Goal: Transaction & Acquisition: Purchase product/service

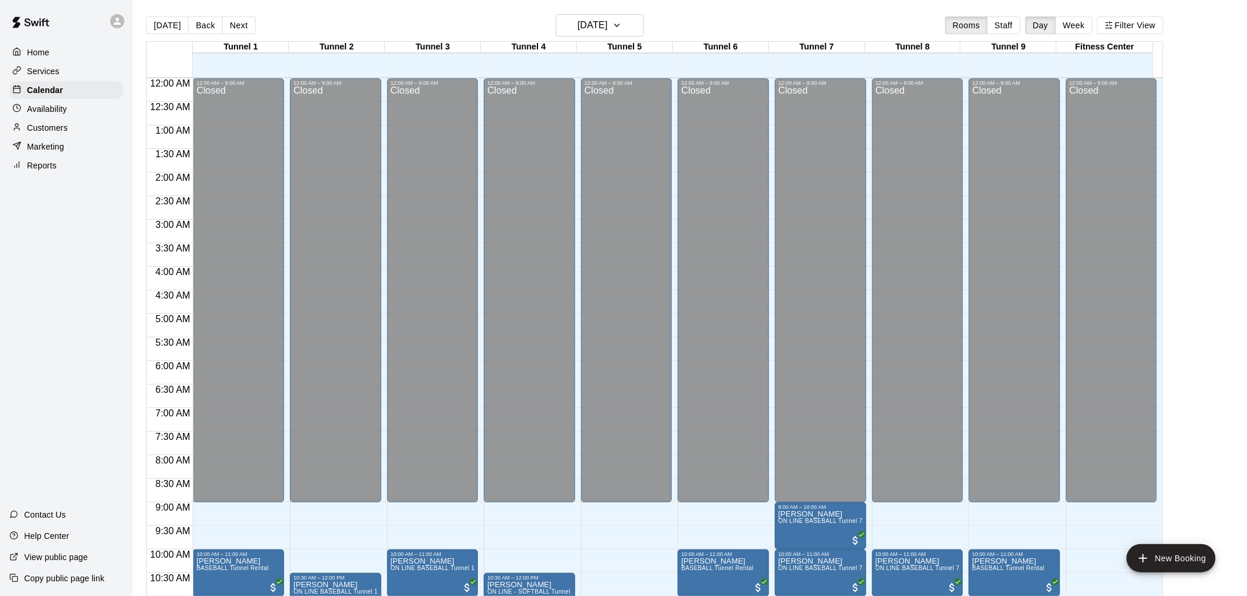
scroll to position [599, 0]
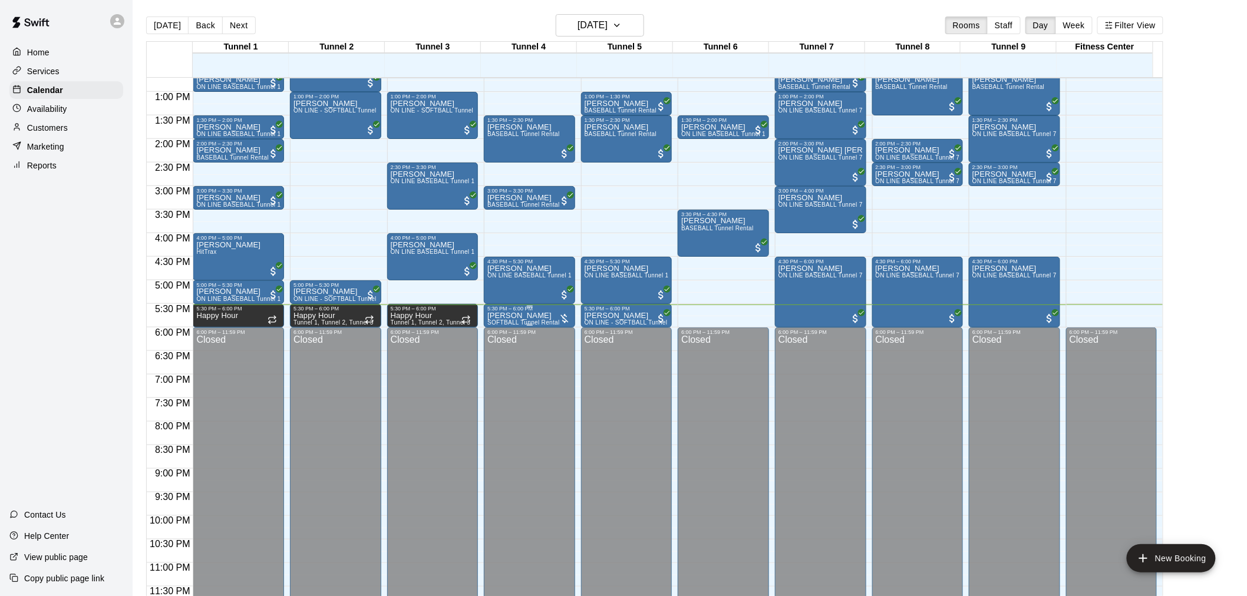
click at [538, 316] on p "[PERSON_NAME]" at bounding box center [523, 316] width 72 height 0
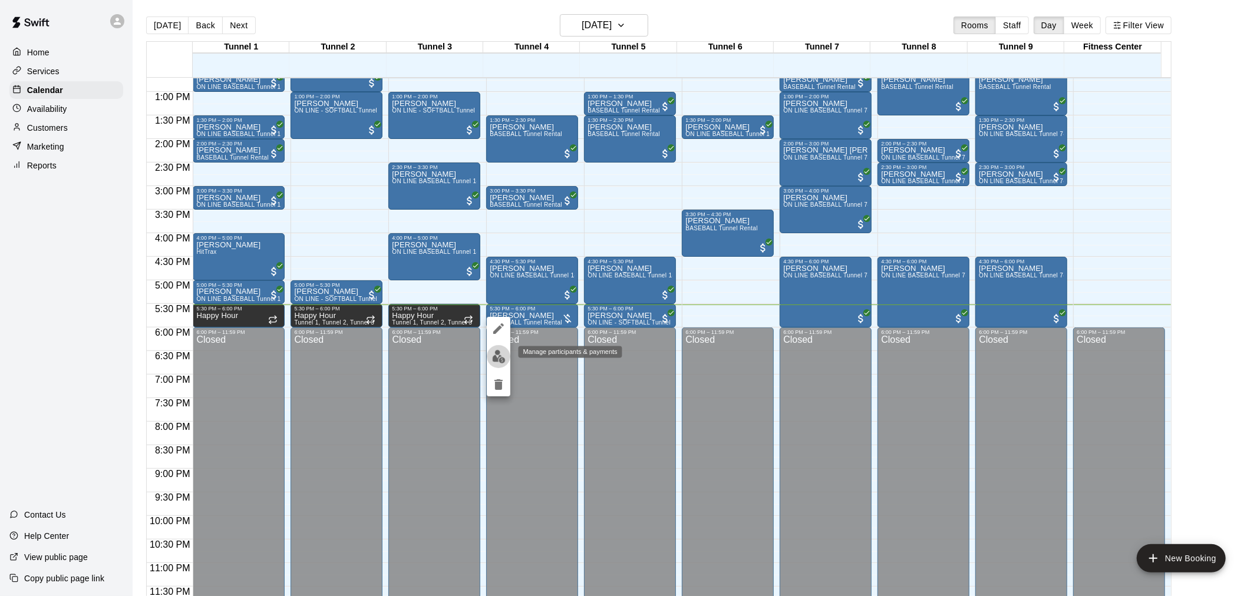
click at [494, 358] on img "edit" at bounding box center [499, 357] width 14 height 14
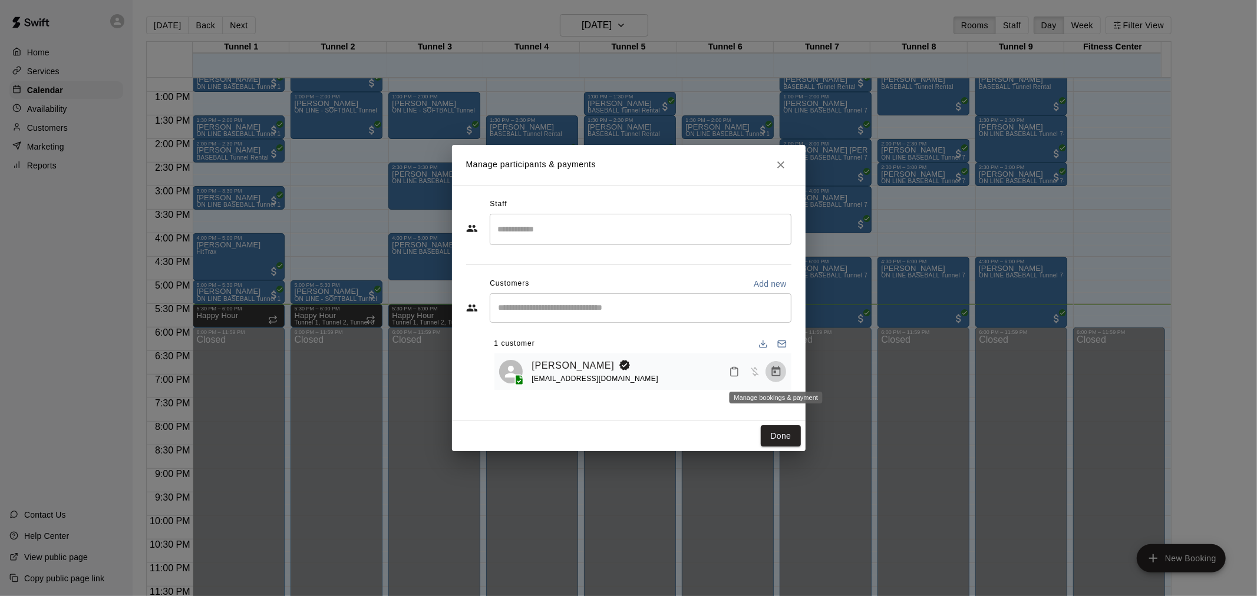
click at [778, 379] on button "Manage bookings & payment" at bounding box center [775, 371] width 21 height 21
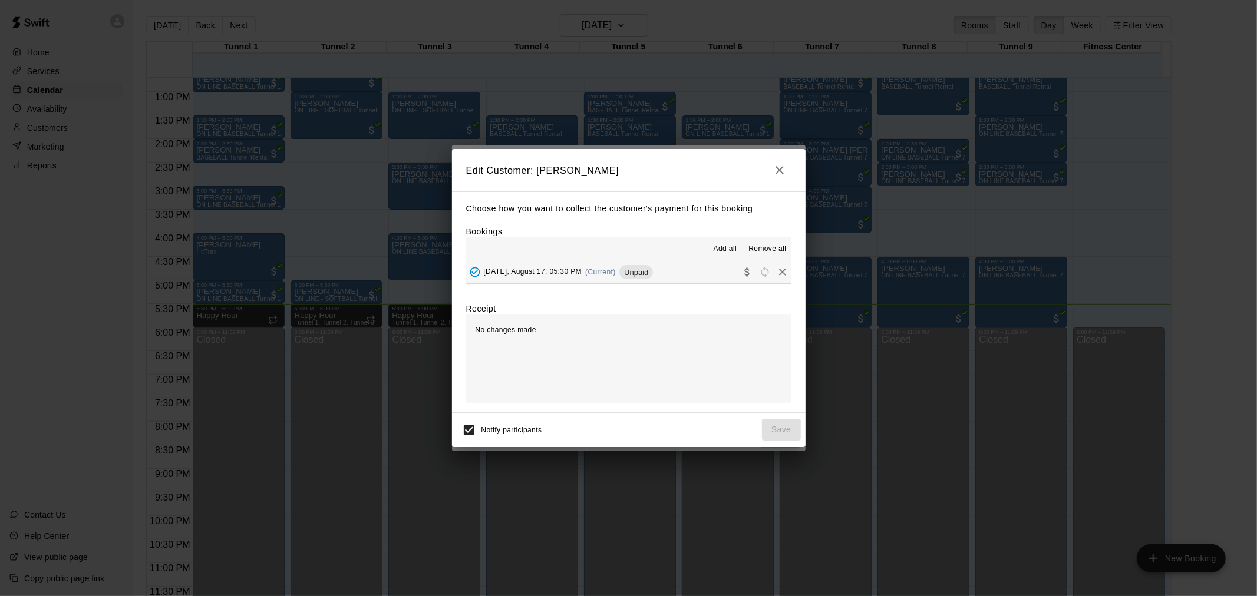
click at [626, 262] on button "[DATE], August 17: 05:30 PM (Current) Unpaid" at bounding box center [628, 273] width 325 height 22
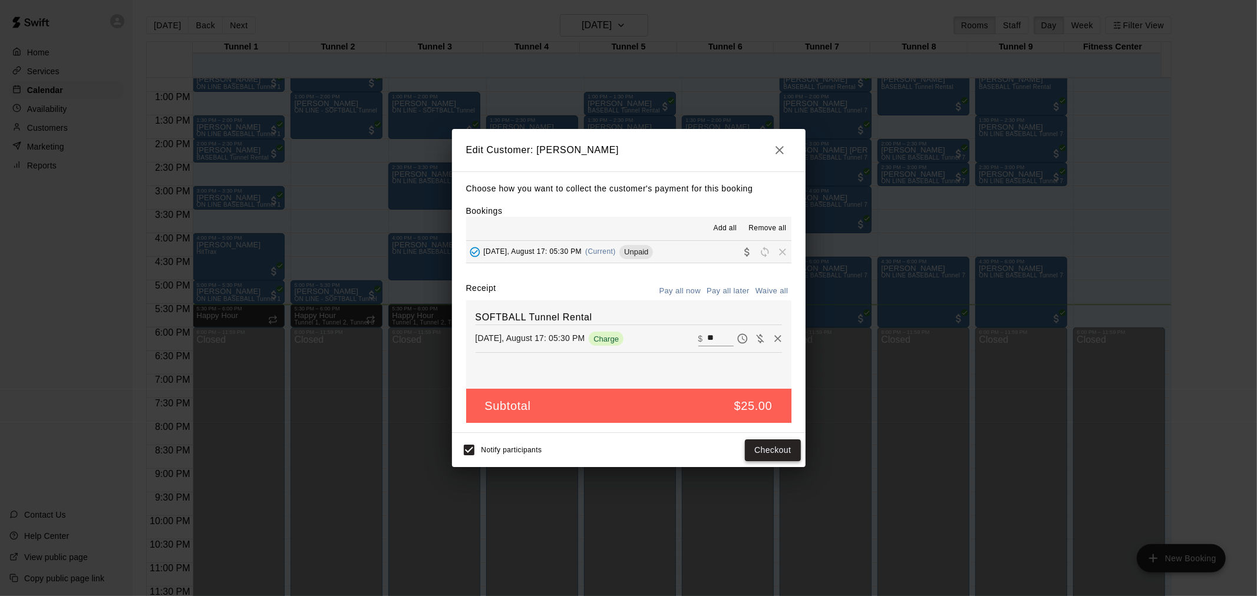
click at [775, 447] on button "Checkout" at bounding box center [772, 450] width 55 height 22
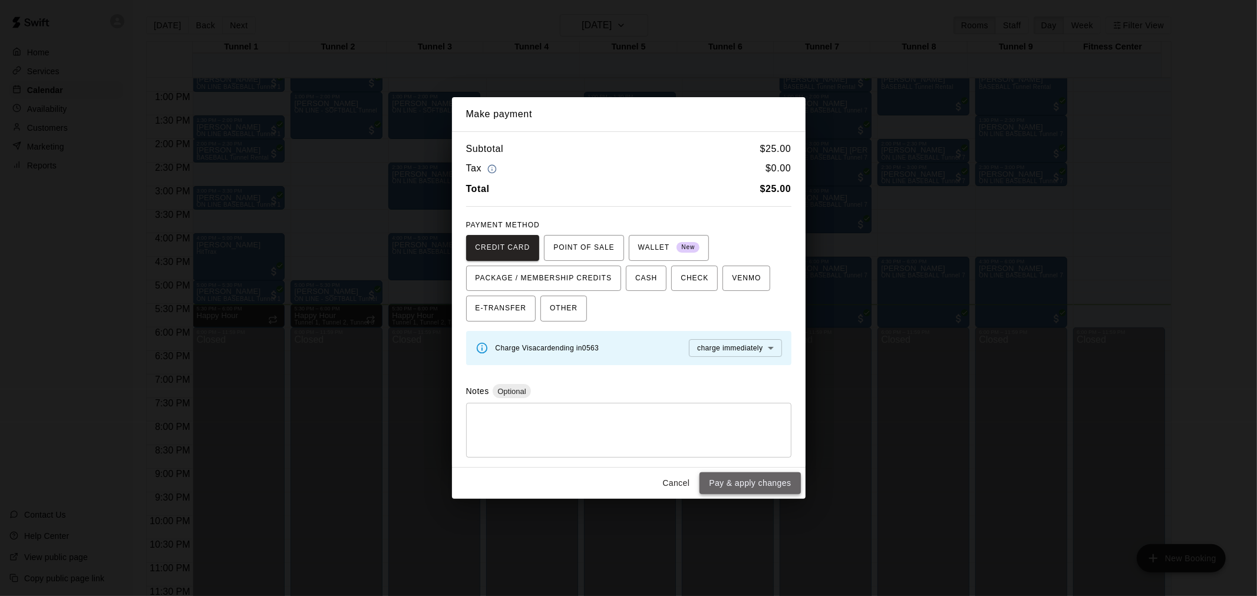
click at [768, 488] on button "Pay & apply changes" at bounding box center [749, 483] width 101 height 22
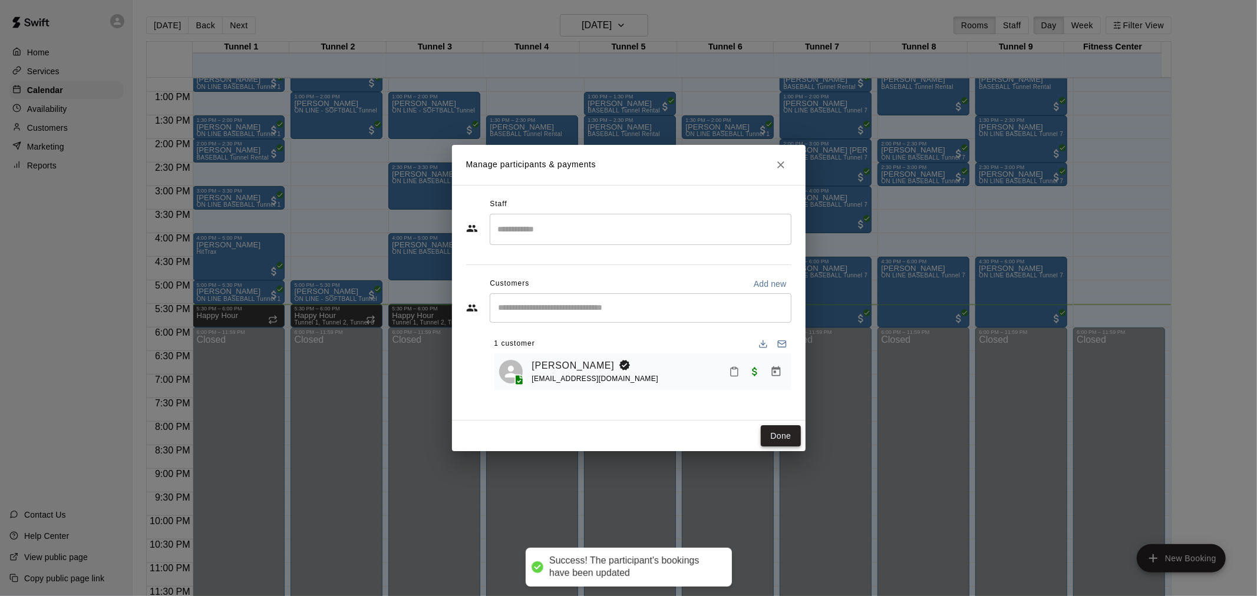
click at [779, 439] on button "Done" at bounding box center [780, 436] width 39 height 22
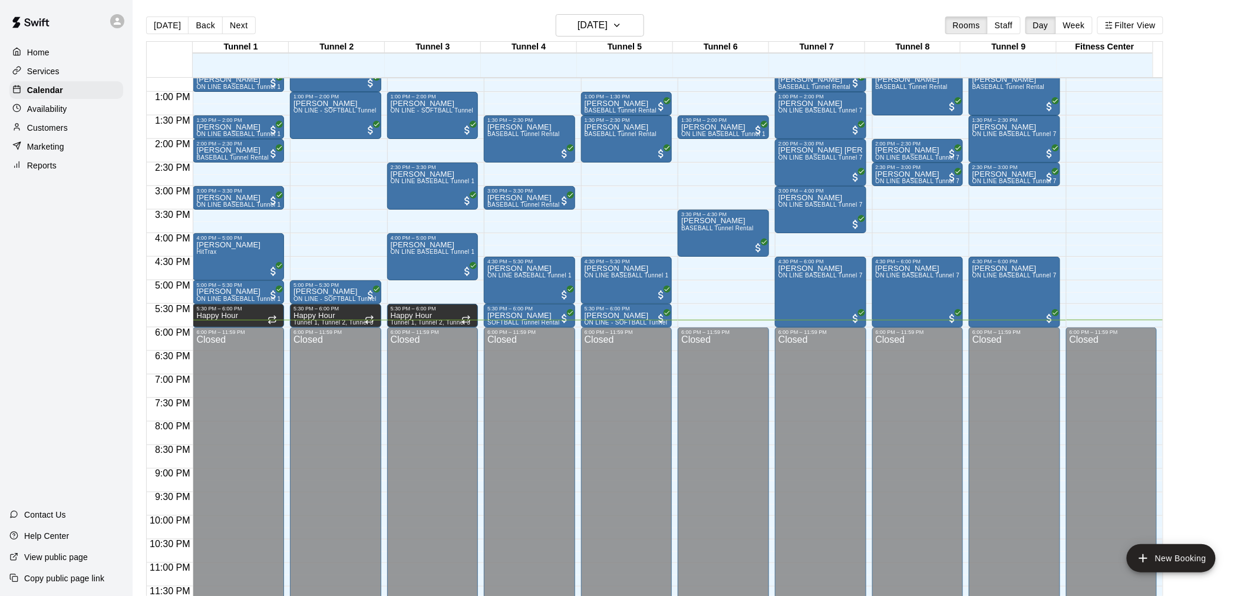
drag, startPoint x: 149, startPoint y: 167, endPoint x: 97, endPoint y: 152, distance: 54.5
click at [97, 152] on div "Marketing" at bounding box center [66, 147] width 114 height 18
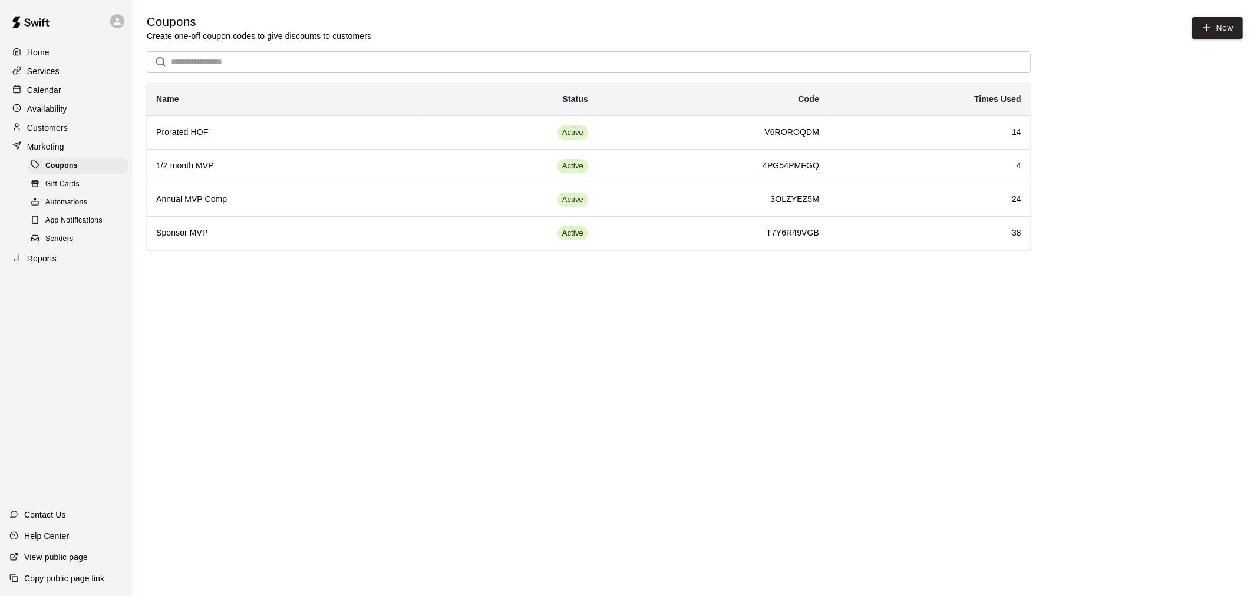
drag, startPoint x: 75, startPoint y: 264, endPoint x: 97, endPoint y: 263, distance: 21.8
click at [75, 264] on div "Reports" at bounding box center [66, 259] width 114 height 18
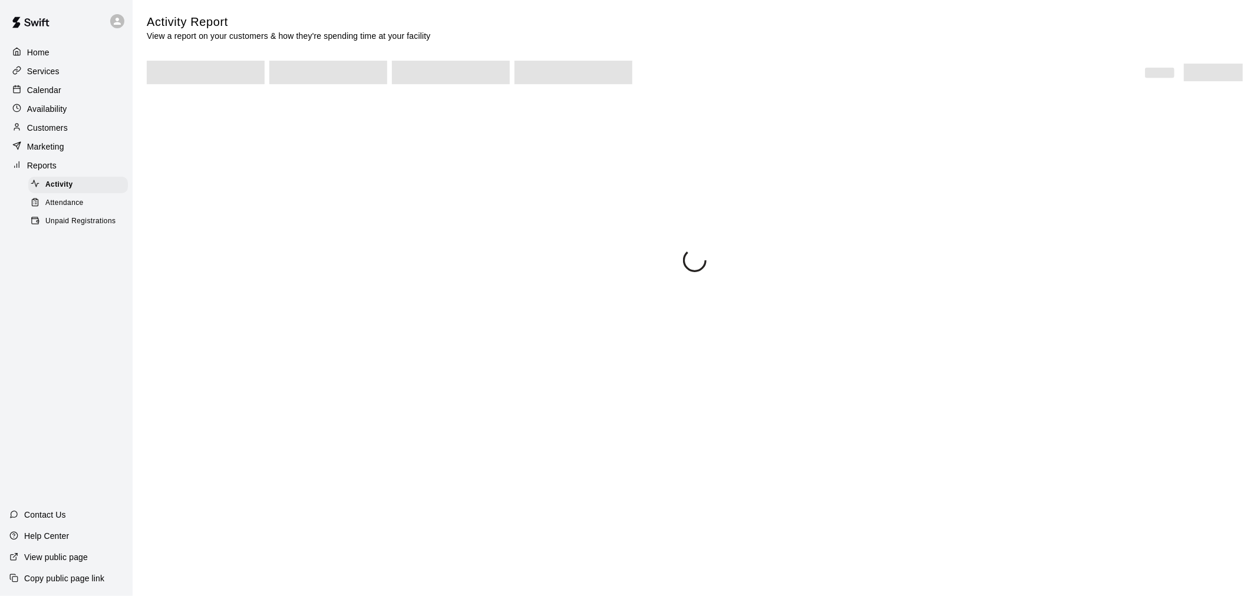
click at [86, 225] on div "Unpaid Registrations" at bounding box center [78, 221] width 100 height 16
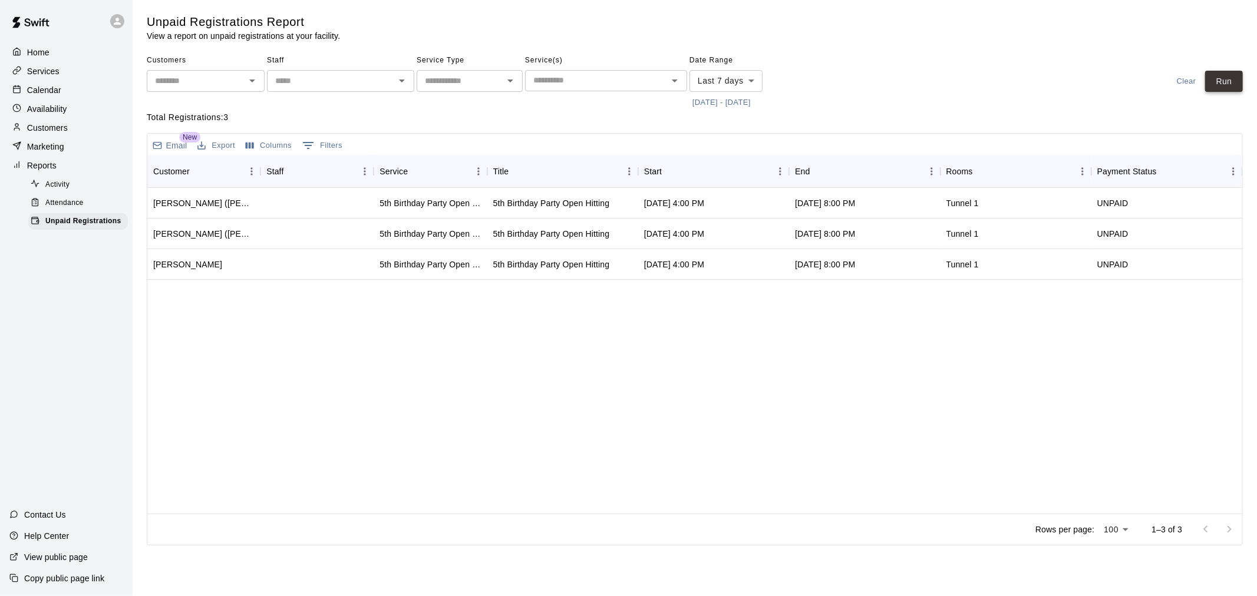
click at [1221, 79] on button "Run" at bounding box center [1224, 82] width 38 height 22
click at [110, 97] on div "Calendar" at bounding box center [66, 90] width 114 height 18
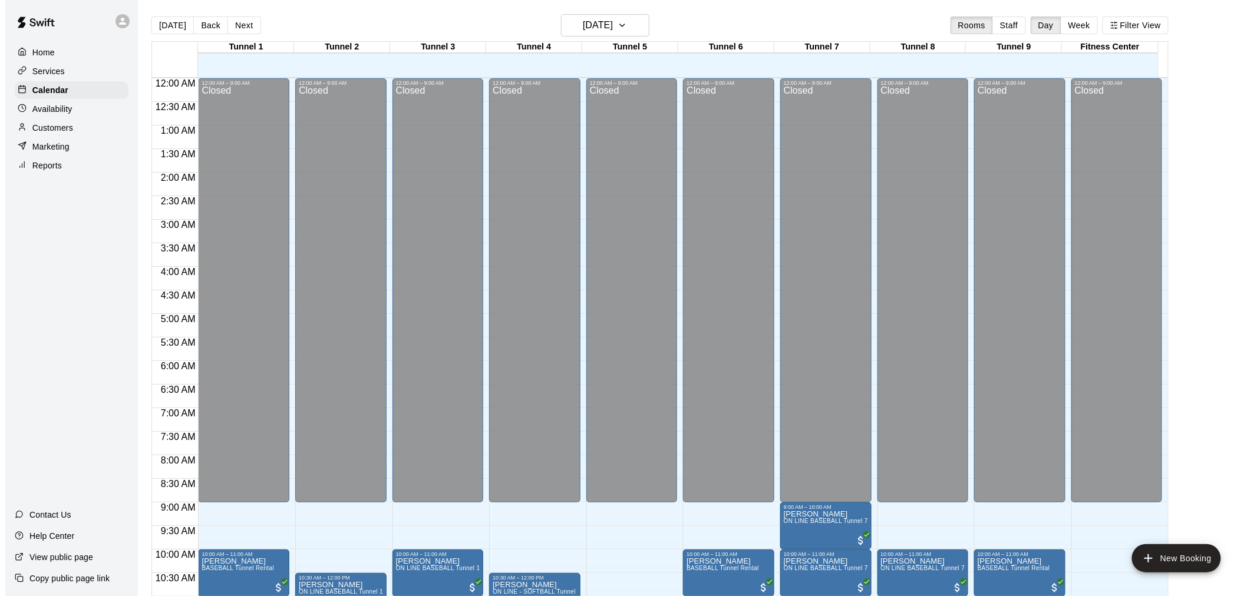
scroll to position [564, 0]
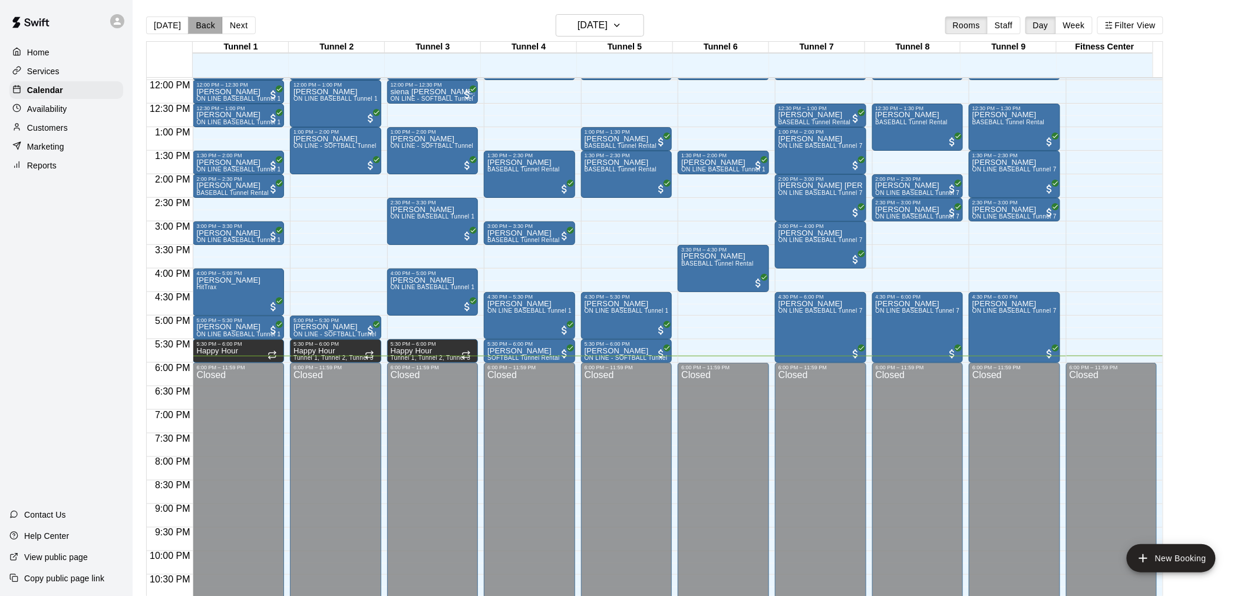
click at [199, 22] on button "Back" at bounding box center [205, 25] width 35 height 18
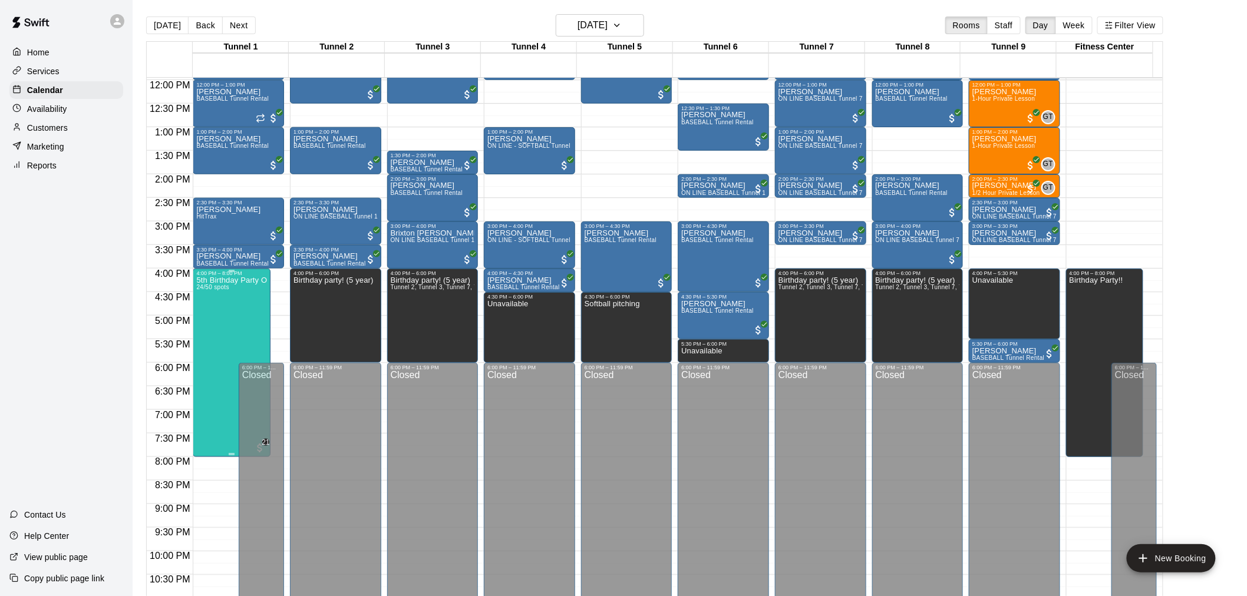
click at [239, 305] on div "5th Birthday Party Open Hitting 24/50 spots" at bounding box center [231, 574] width 70 height 596
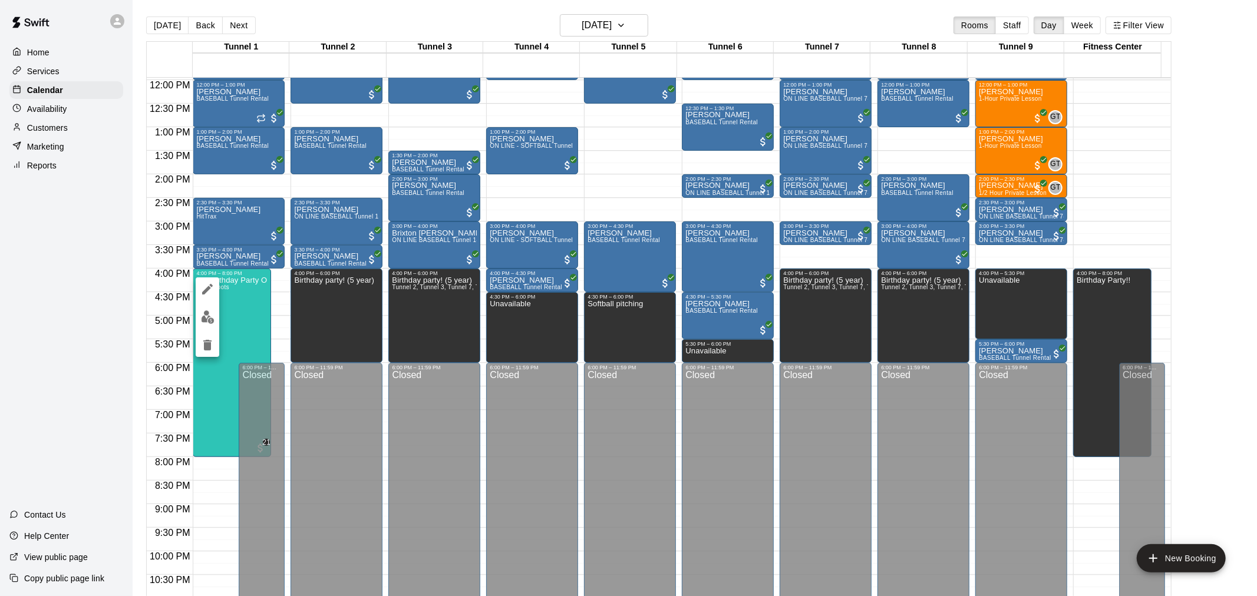
click at [198, 309] on button "edit" at bounding box center [208, 317] width 24 height 23
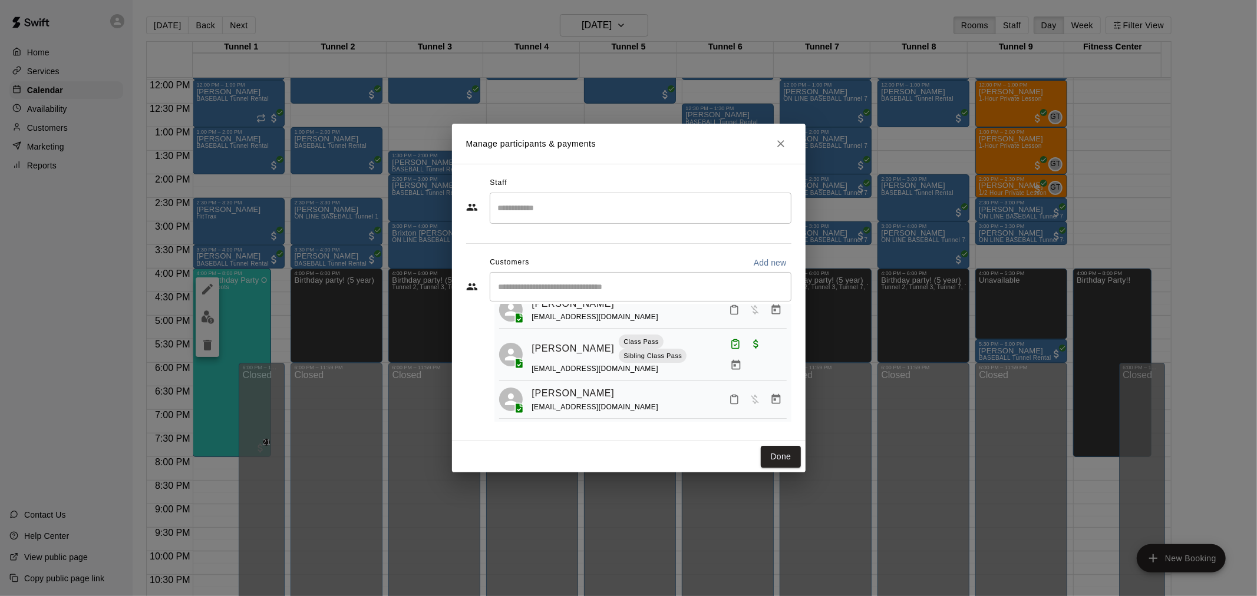
scroll to position [65, 0]
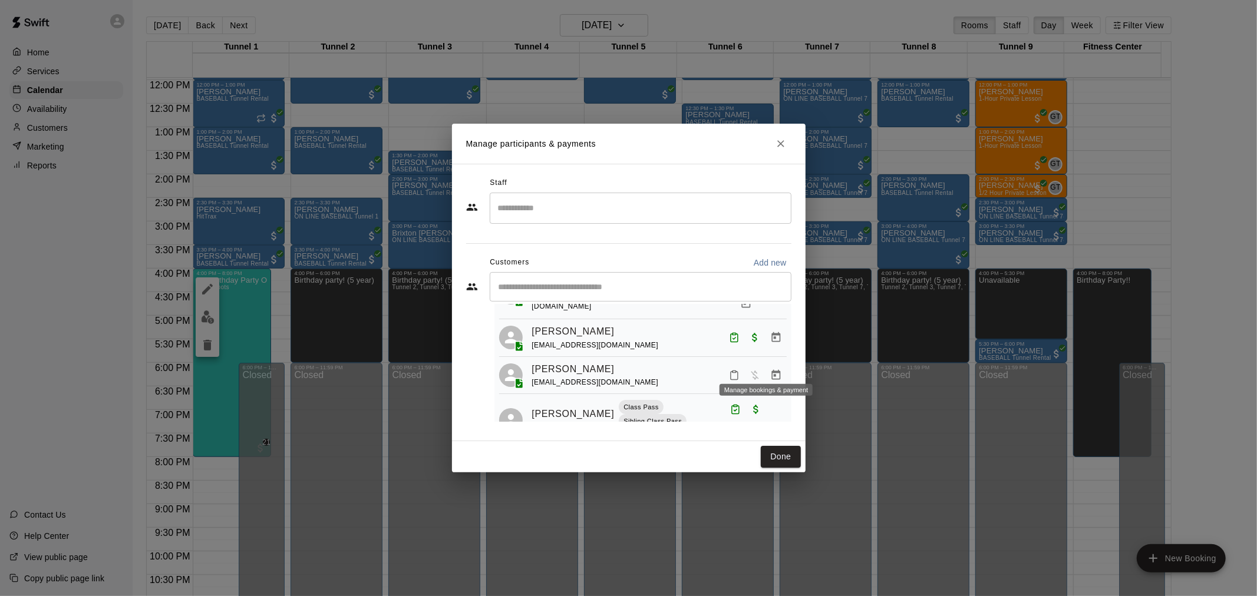
click at [770, 369] on icon "Manage bookings & payment" at bounding box center [776, 375] width 12 height 12
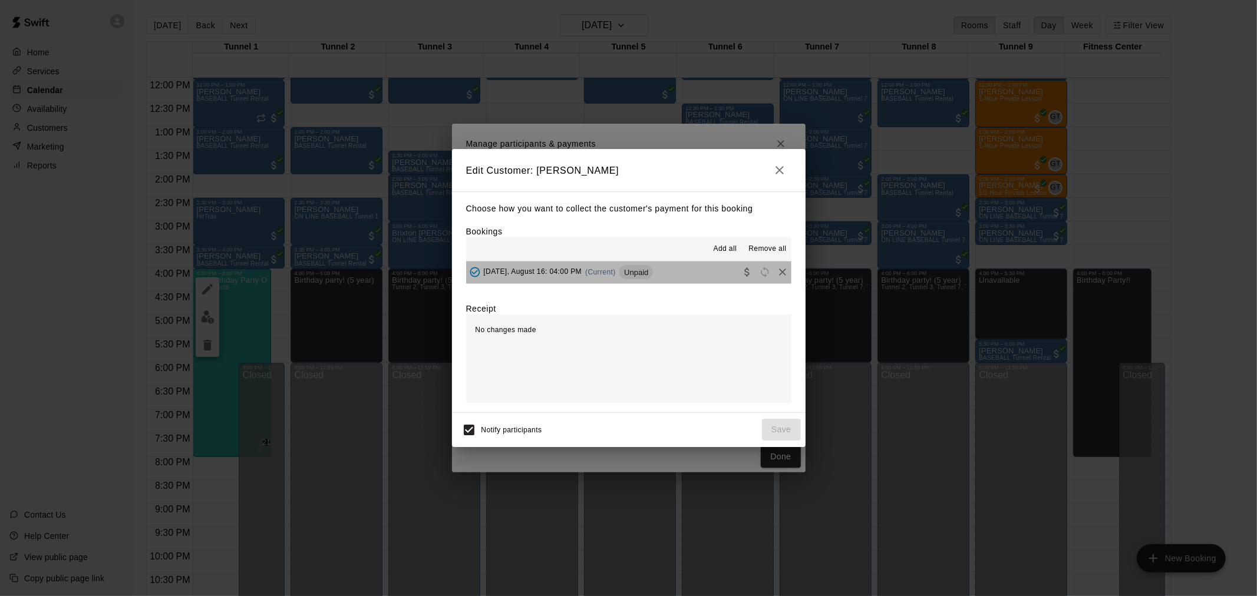
click at [646, 272] on span "Unpaid" at bounding box center [636, 272] width 34 height 9
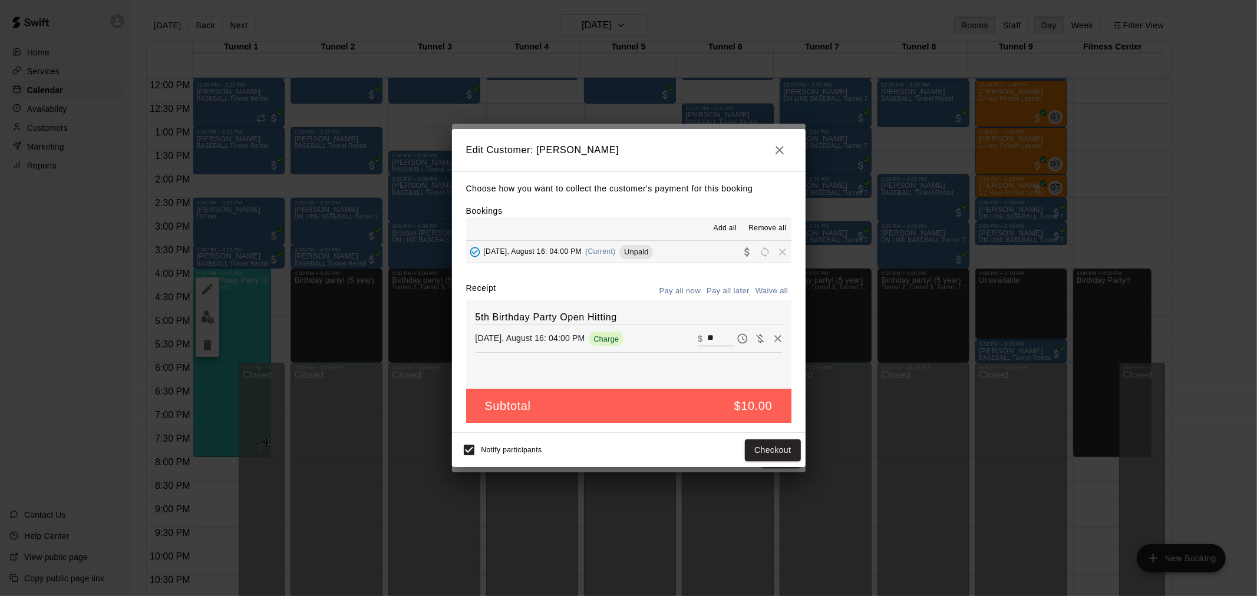
click at [784, 438] on div "Notify participants Checkout" at bounding box center [628, 450] width 353 height 34
click at [782, 449] on button "Checkout" at bounding box center [772, 450] width 55 height 22
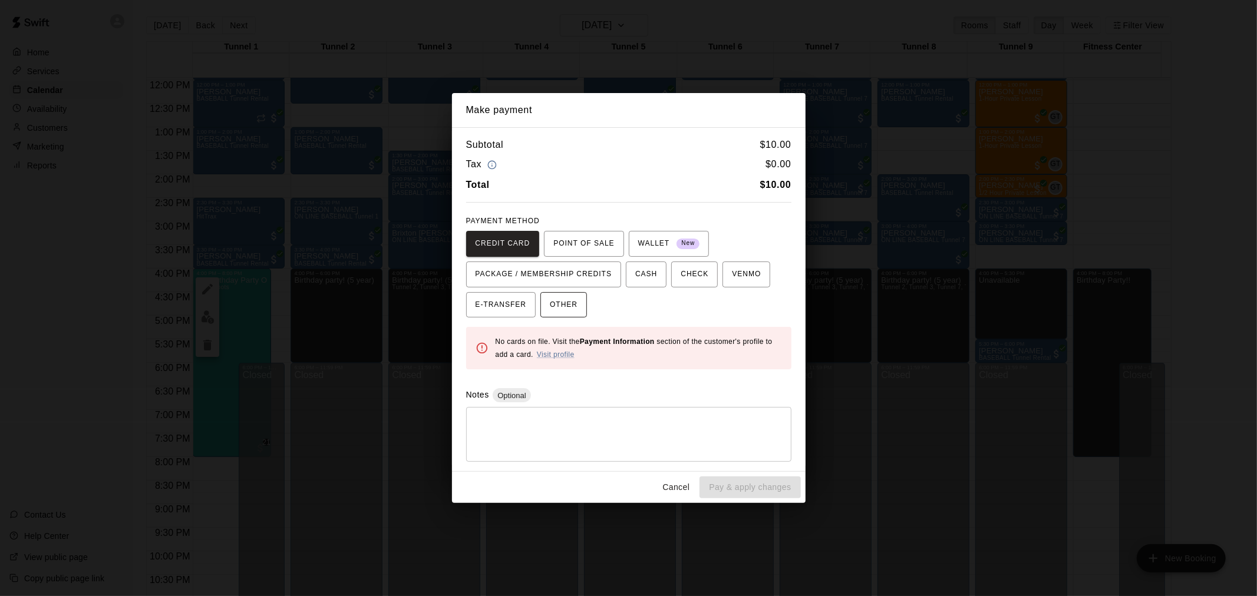
click at [577, 303] on span "OTHER" at bounding box center [564, 305] width 28 height 19
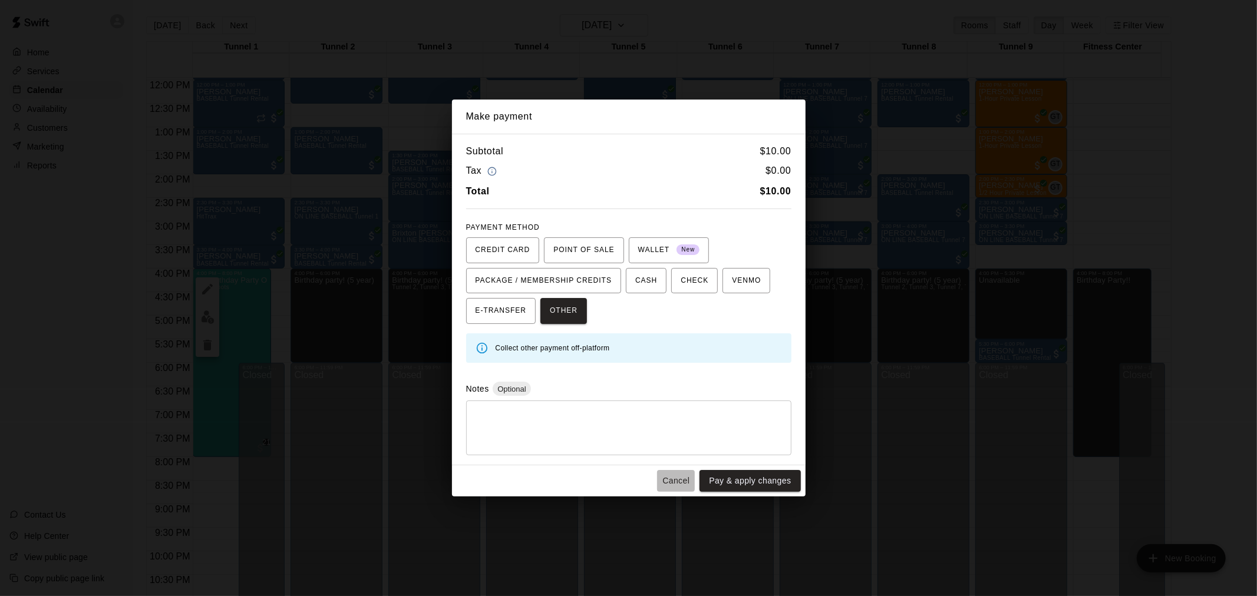
click at [685, 484] on button "Cancel" at bounding box center [676, 481] width 38 height 22
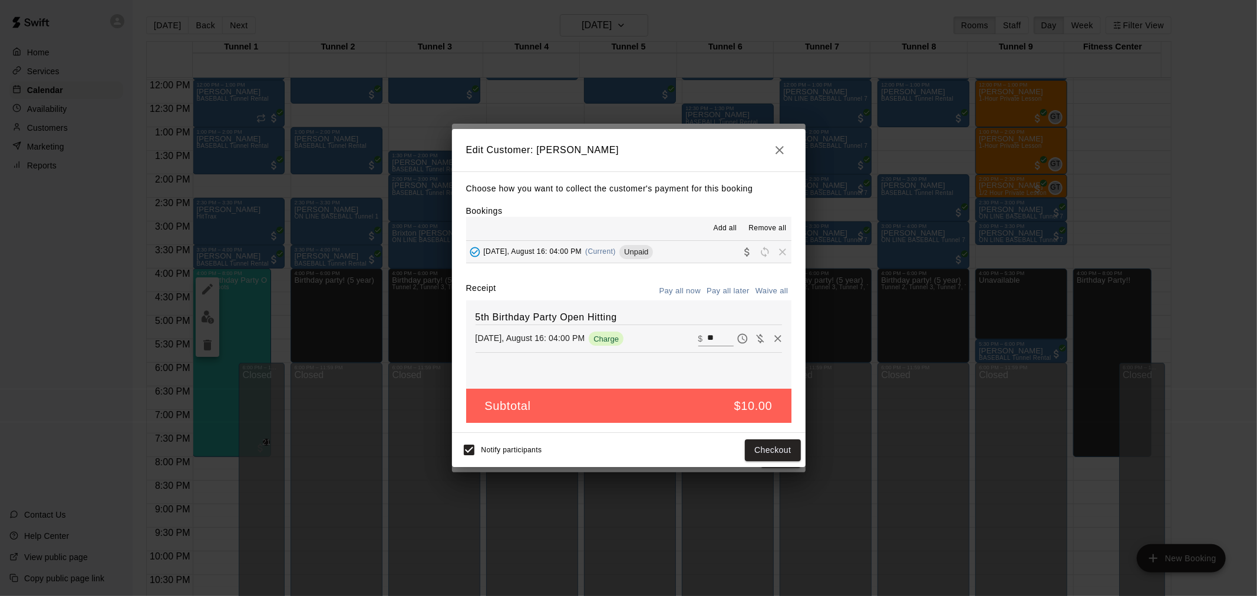
click at [774, 144] on icon "button" at bounding box center [779, 150] width 14 height 14
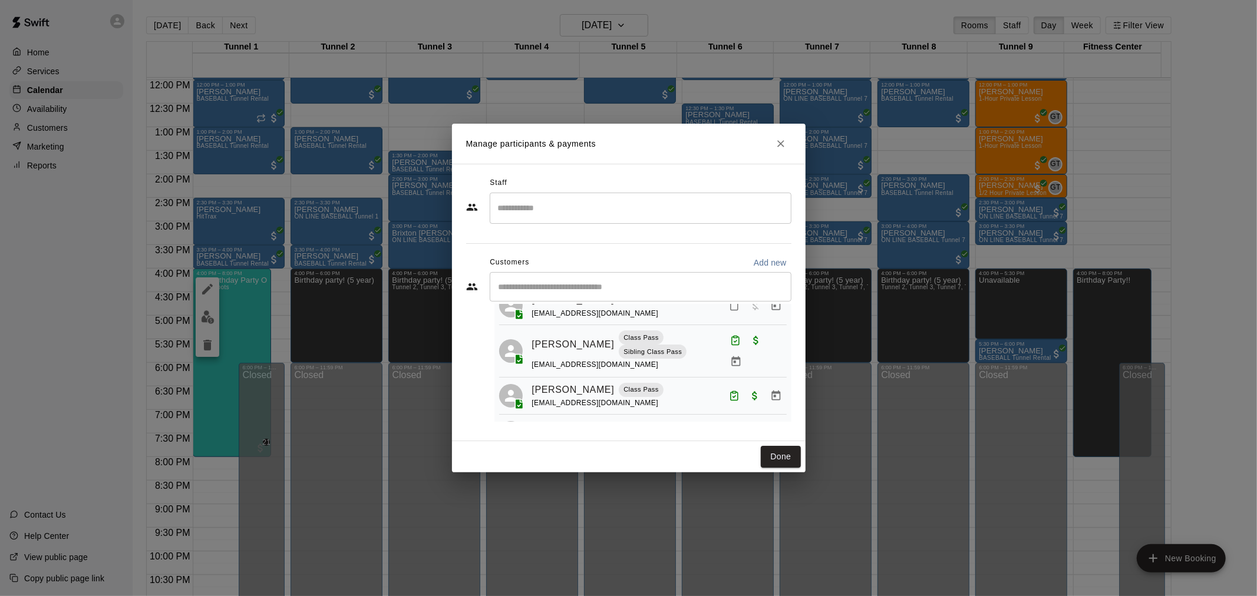
scroll to position [159, 0]
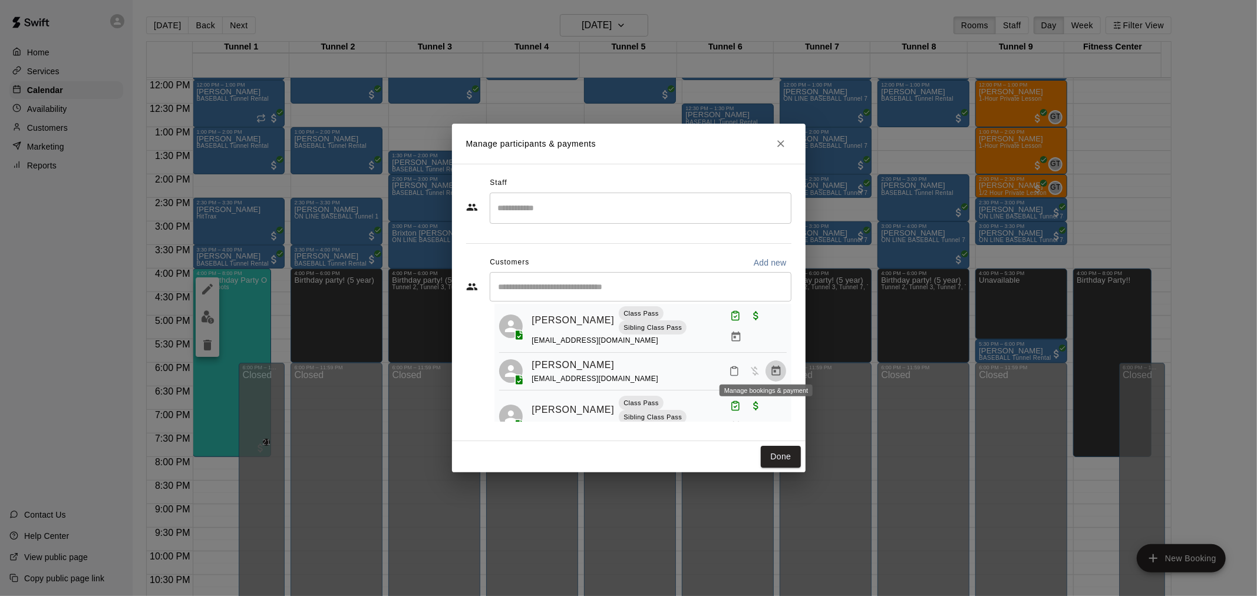
click at [770, 365] on icon "Manage bookings & payment" at bounding box center [776, 371] width 12 height 12
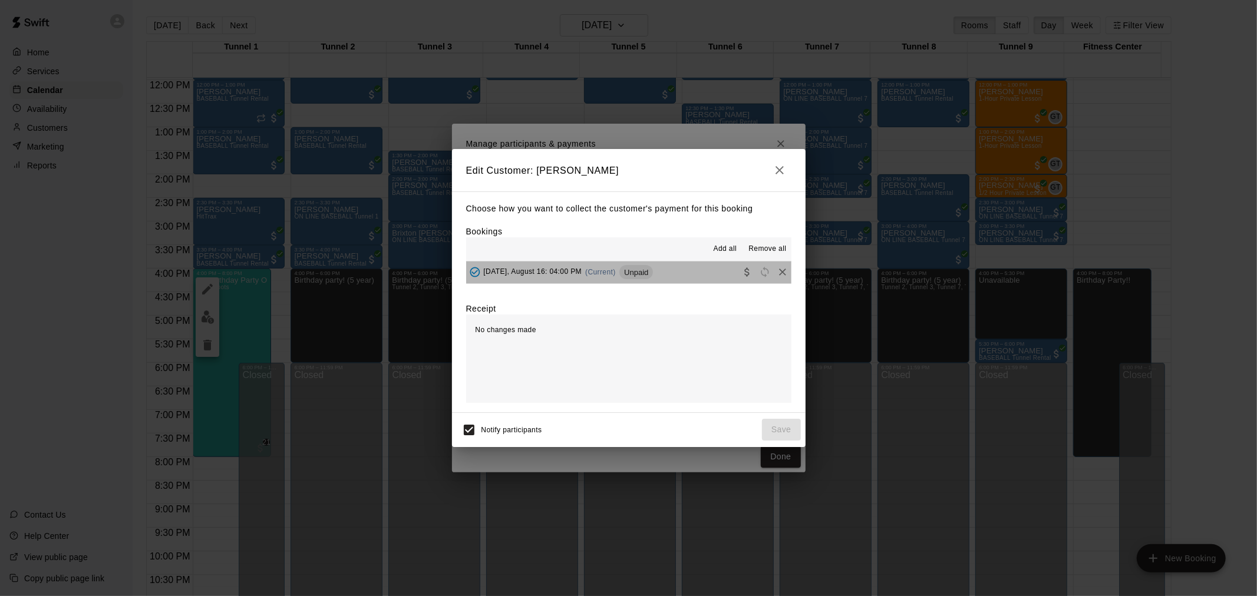
click at [667, 267] on button "[DATE], August 16: 04:00 PM (Current) Unpaid" at bounding box center [628, 273] width 325 height 22
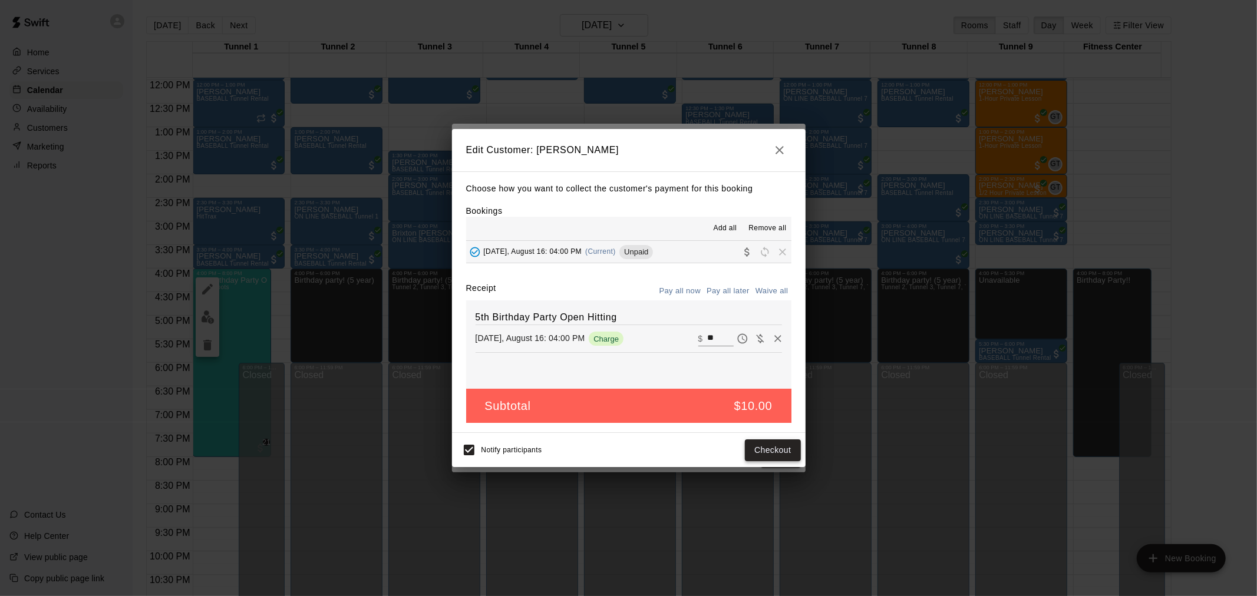
click at [780, 442] on button "Checkout" at bounding box center [772, 450] width 55 height 22
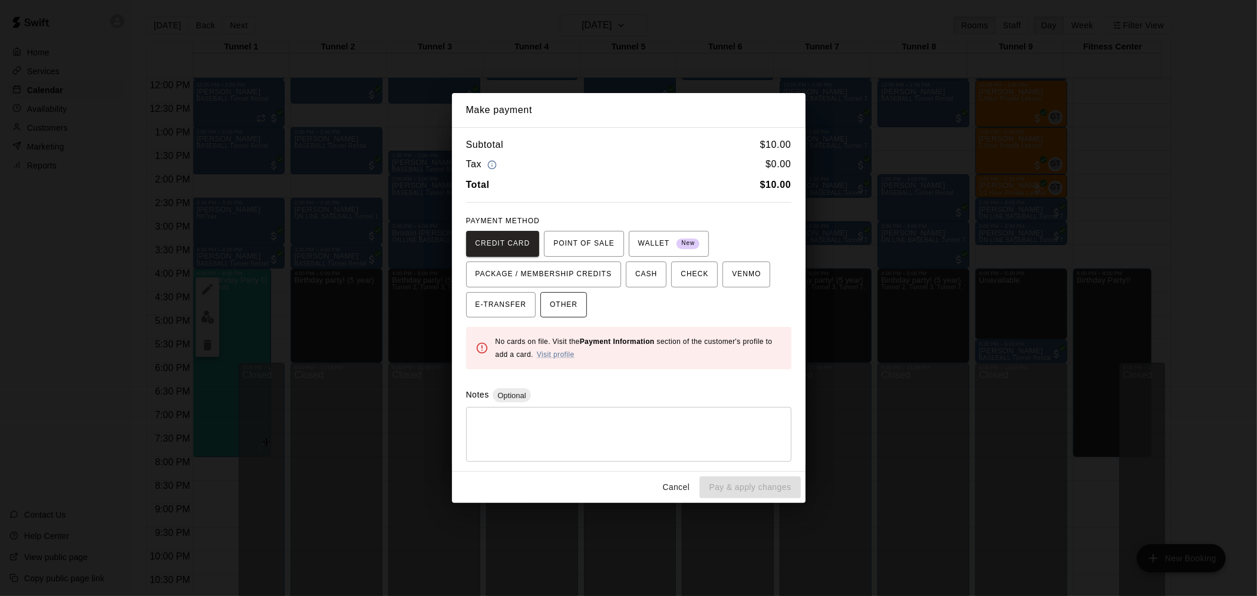
click at [556, 299] on span "OTHER" at bounding box center [564, 305] width 28 height 19
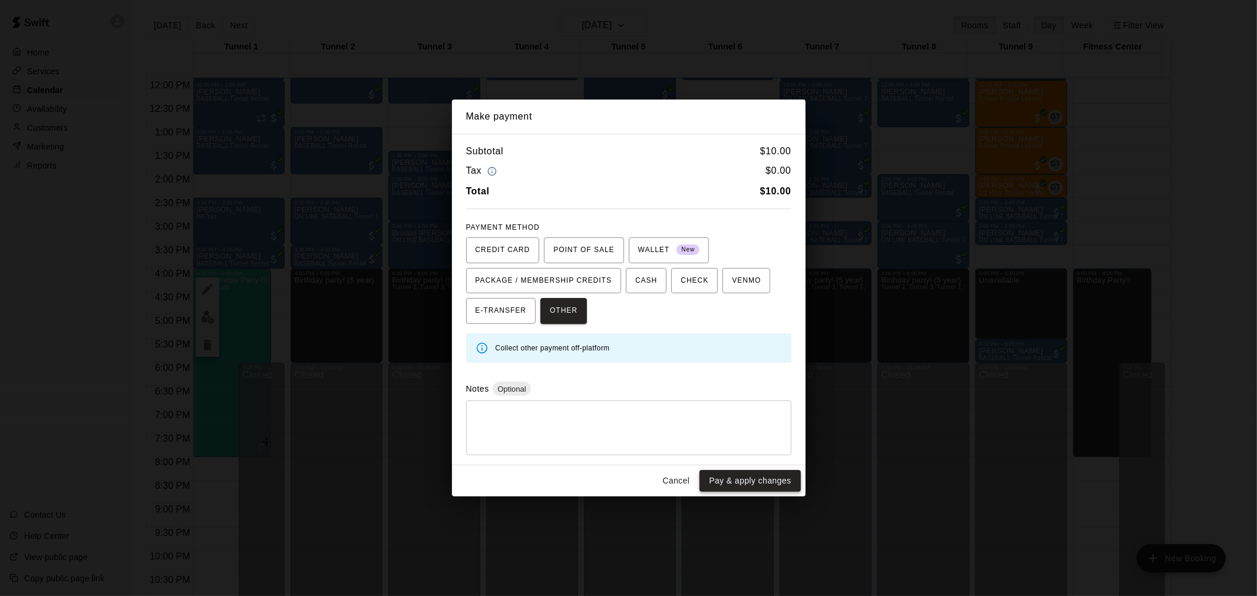
click at [756, 476] on button "Pay & apply changes" at bounding box center [749, 481] width 101 height 22
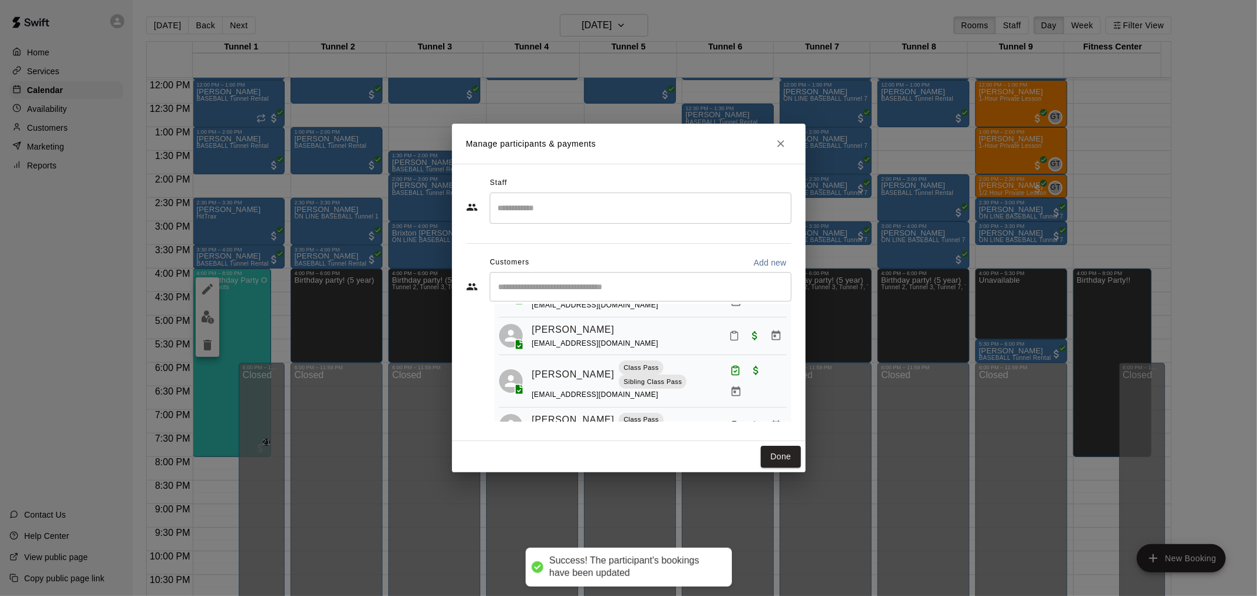
scroll to position [93, 0]
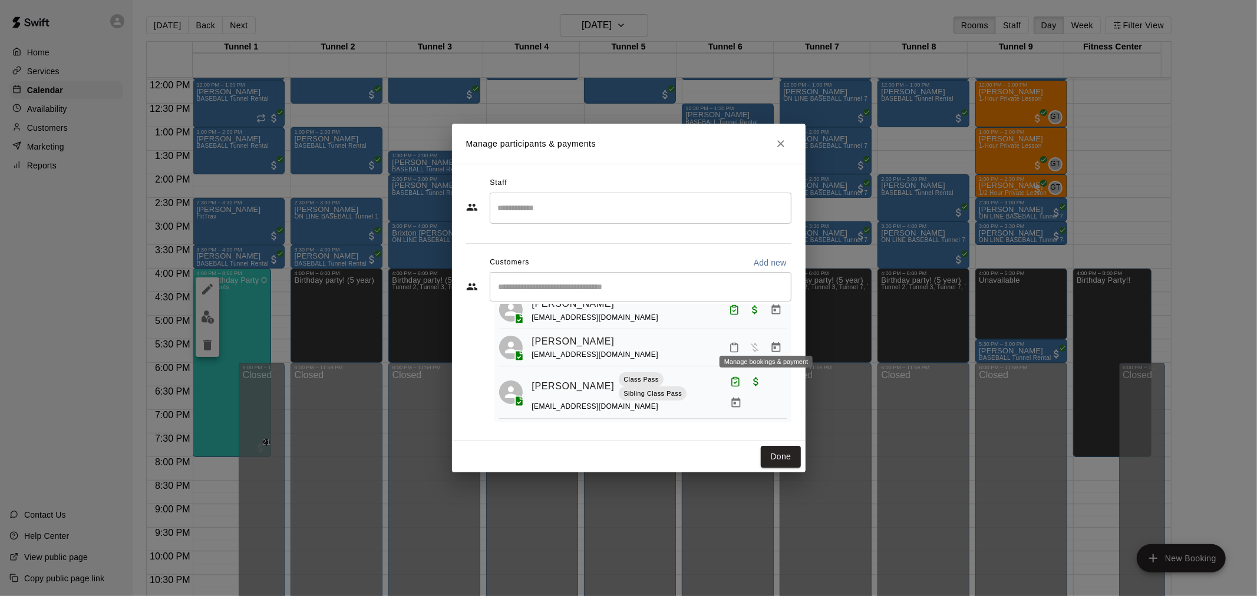
click at [771, 342] on icon "Manage bookings & payment" at bounding box center [775, 347] width 9 height 10
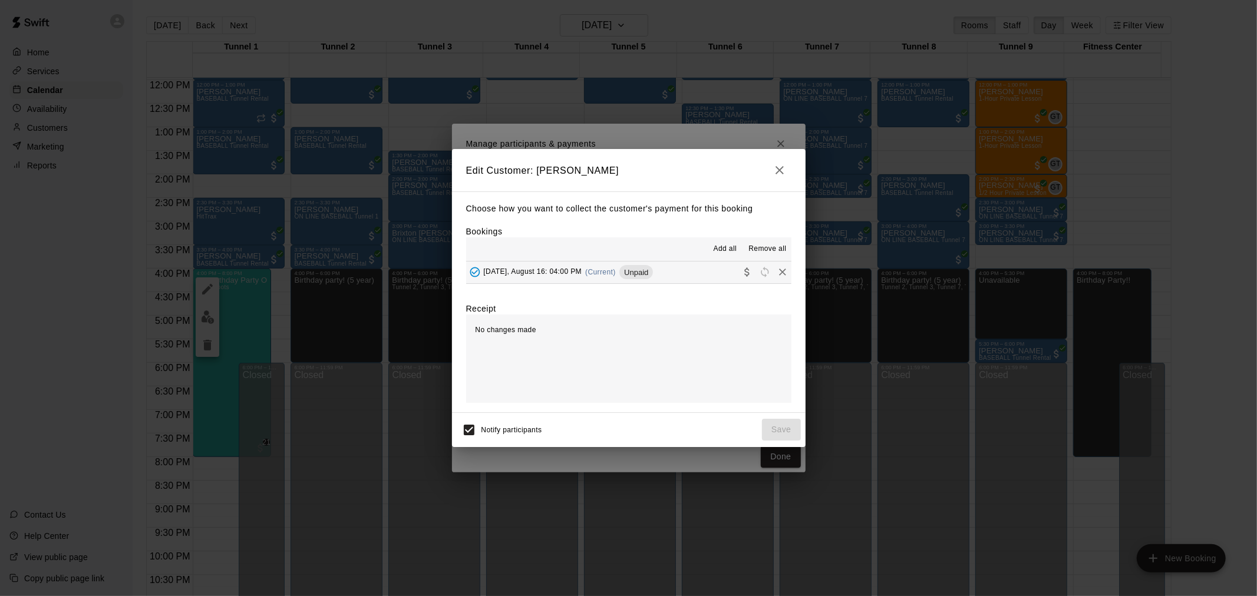
click at [643, 272] on span "Unpaid" at bounding box center [636, 272] width 34 height 9
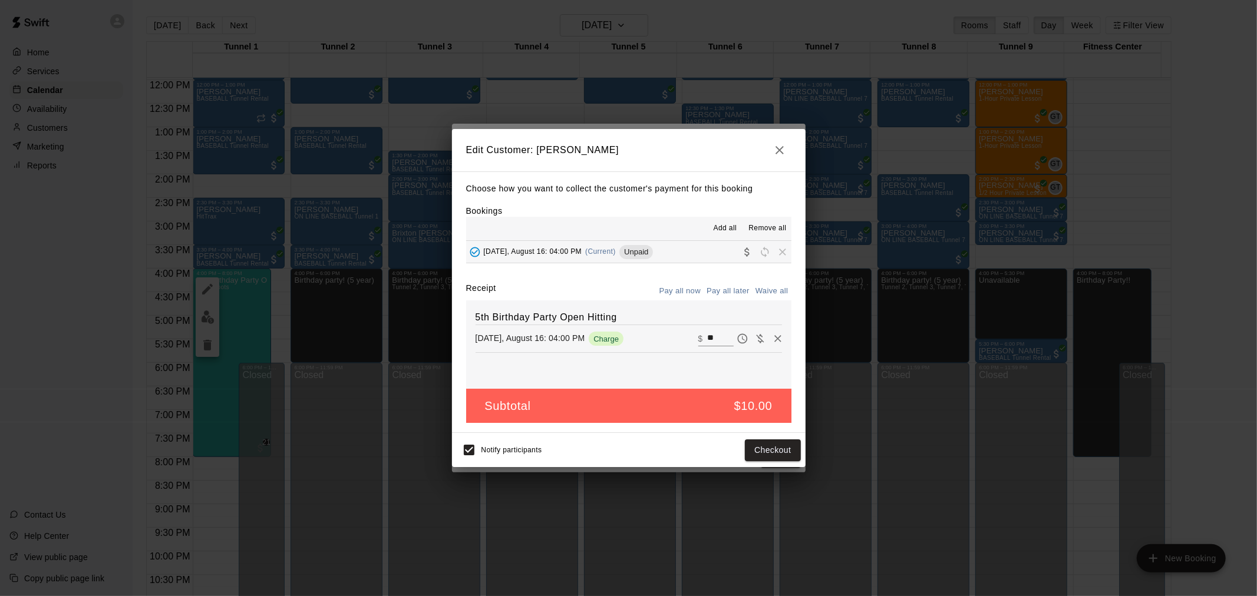
click at [801, 450] on div "Notify participants Checkout" at bounding box center [628, 450] width 353 height 34
click at [771, 454] on button "Checkout" at bounding box center [772, 450] width 55 height 22
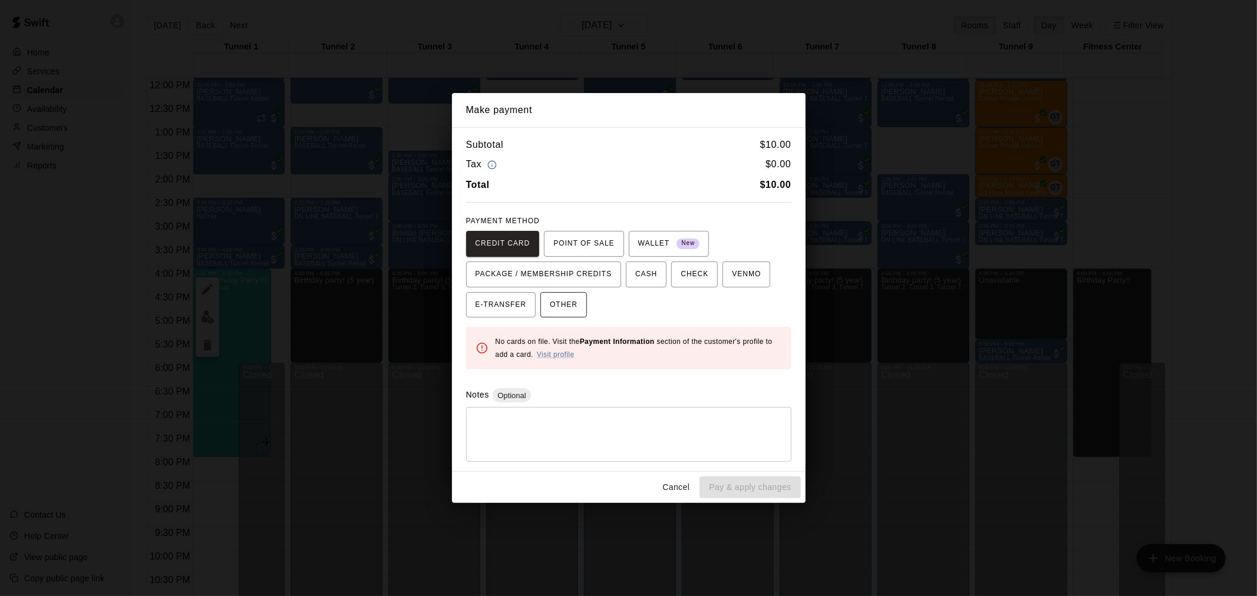
click at [570, 298] on span "OTHER" at bounding box center [564, 305] width 28 height 19
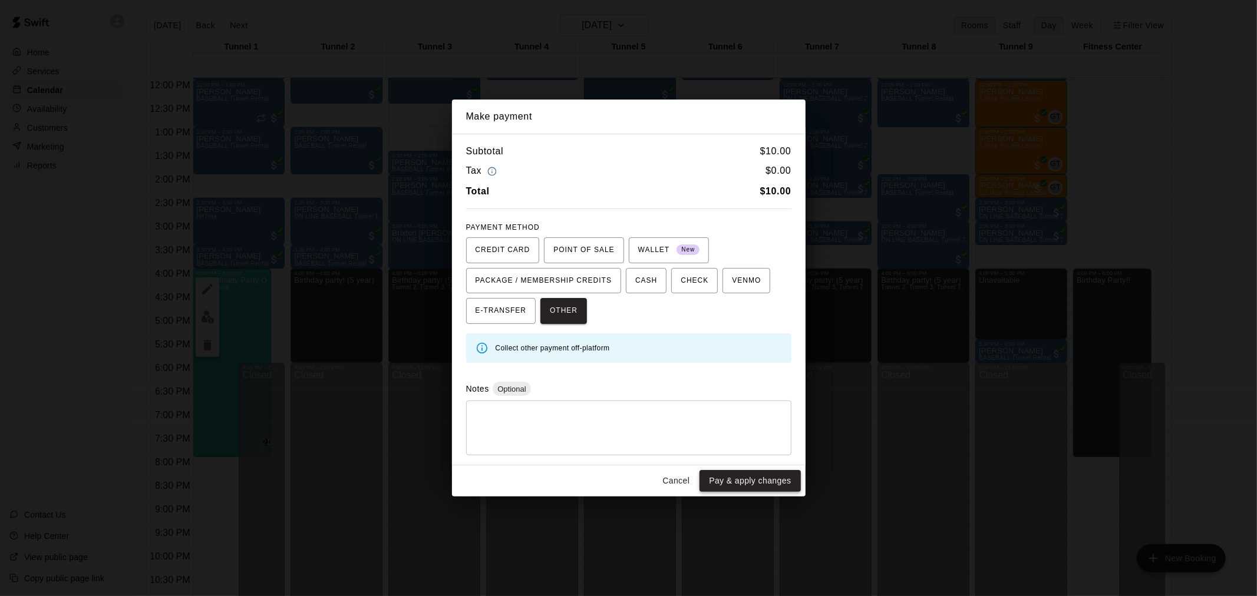
click at [779, 481] on button "Pay & apply changes" at bounding box center [749, 481] width 101 height 22
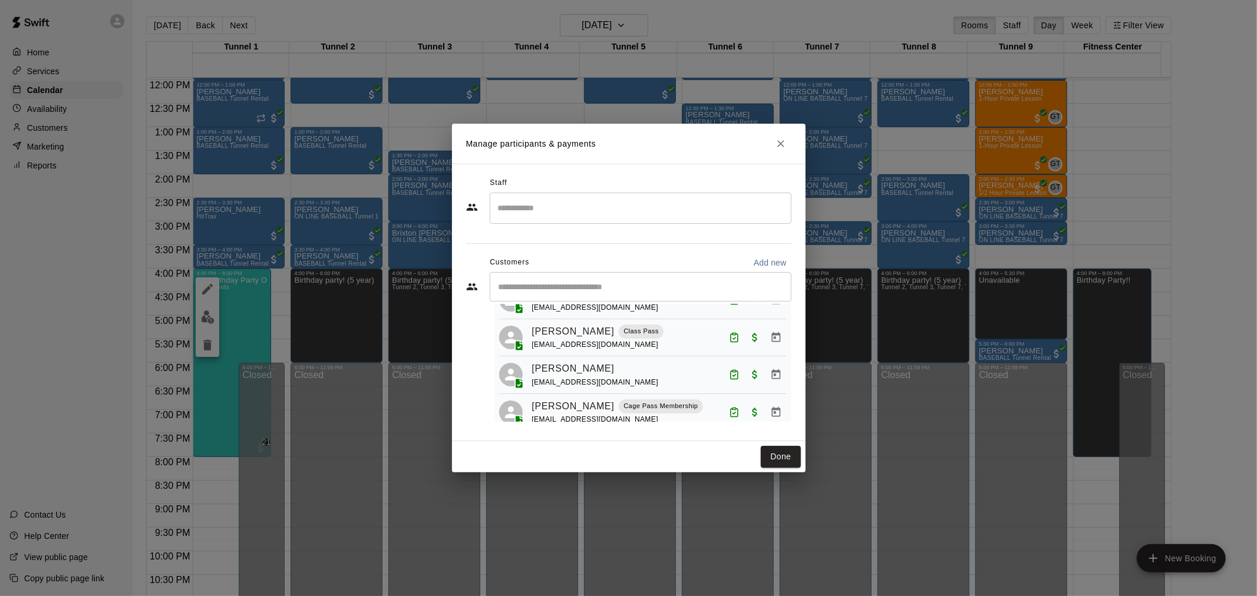
scroll to position [486, 0]
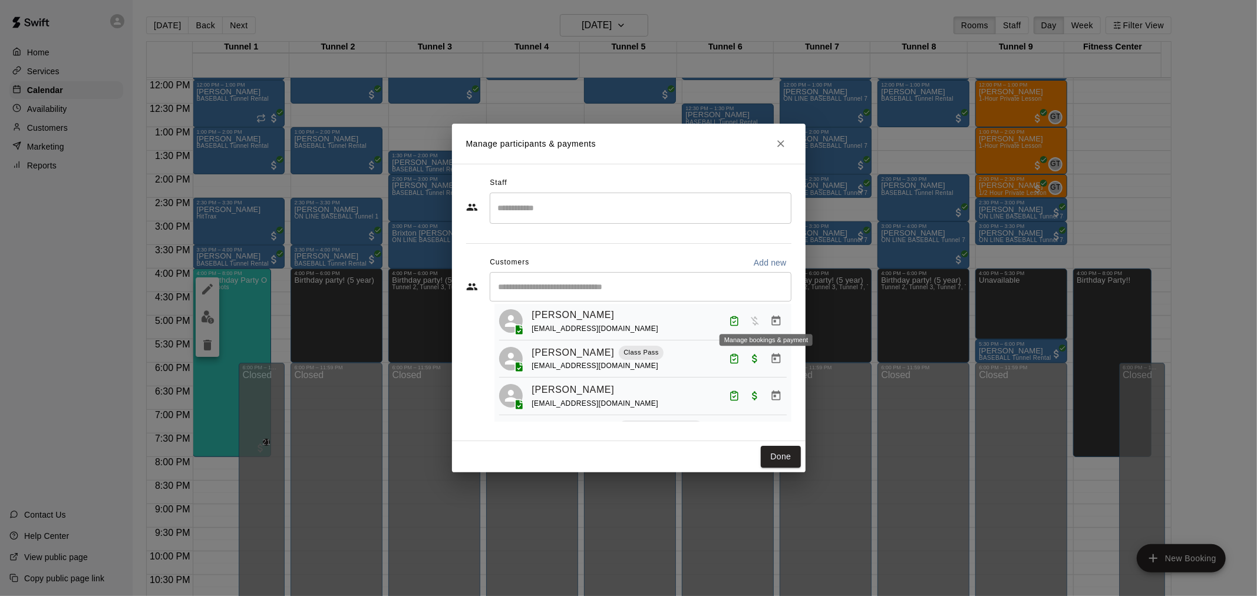
click at [770, 320] on icon "Manage bookings & payment" at bounding box center [776, 321] width 12 height 12
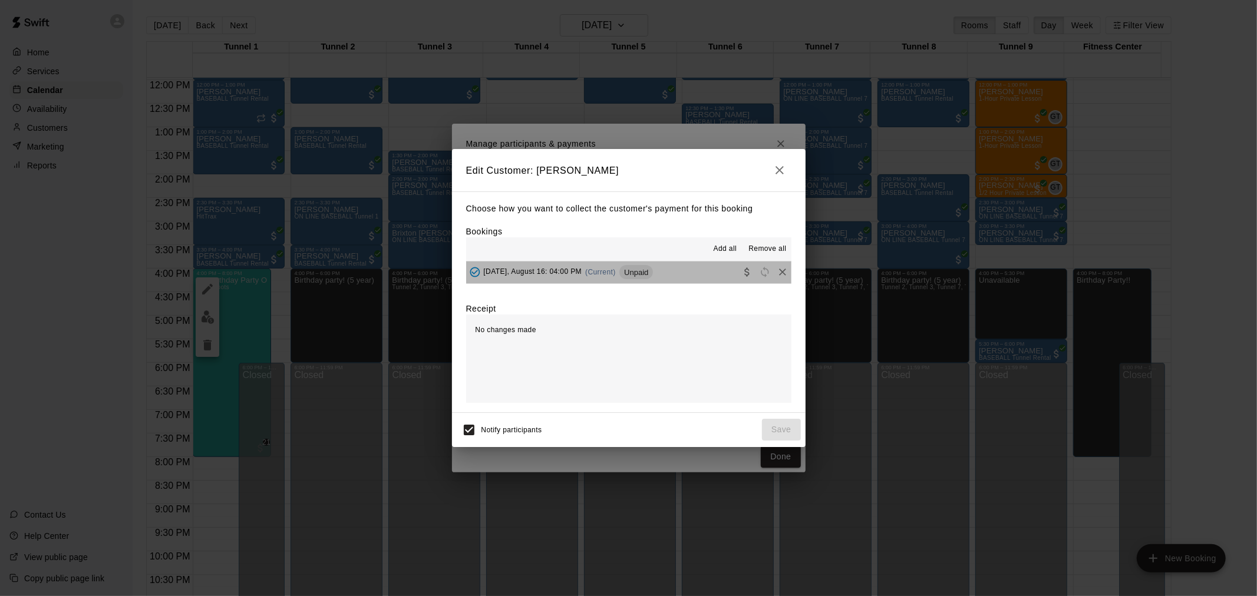
click at [632, 272] on span "Unpaid" at bounding box center [636, 272] width 34 height 9
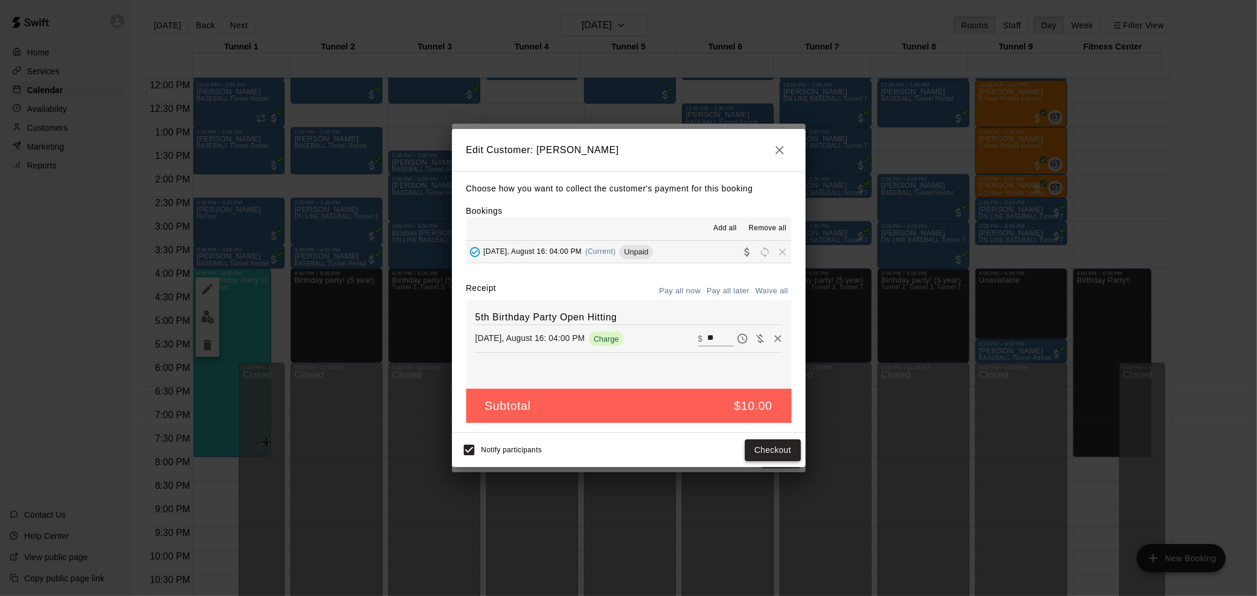
click at [787, 447] on button "Checkout" at bounding box center [772, 450] width 55 height 22
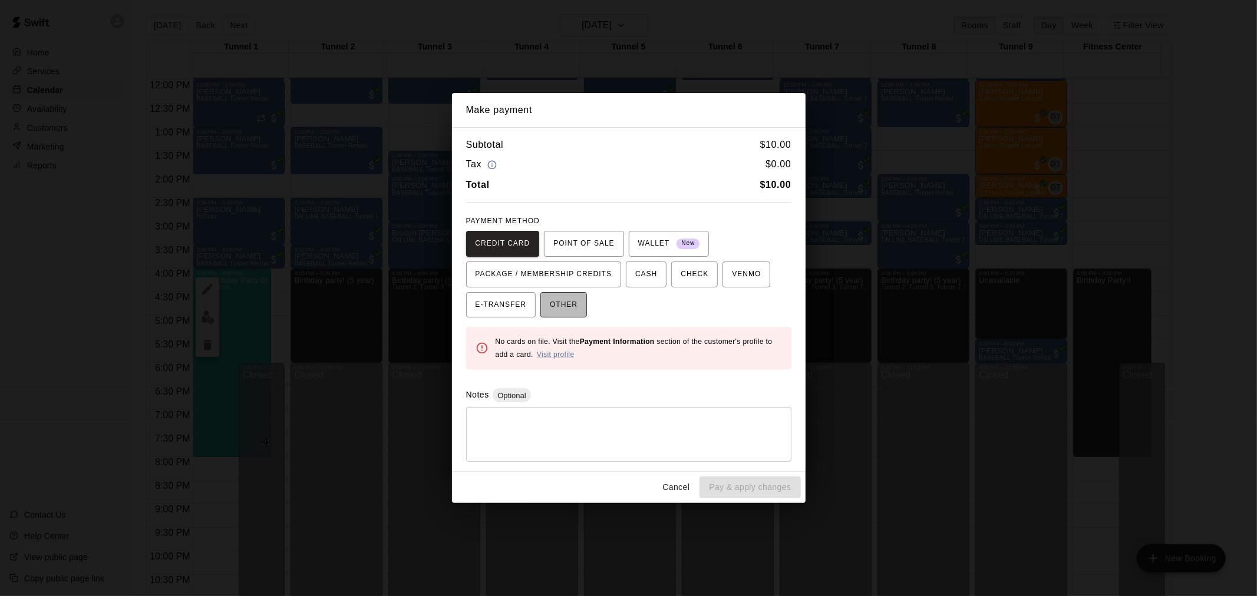
click at [570, 312] on span "OTHER" at bounding box center [564, 305] width 28 height 19
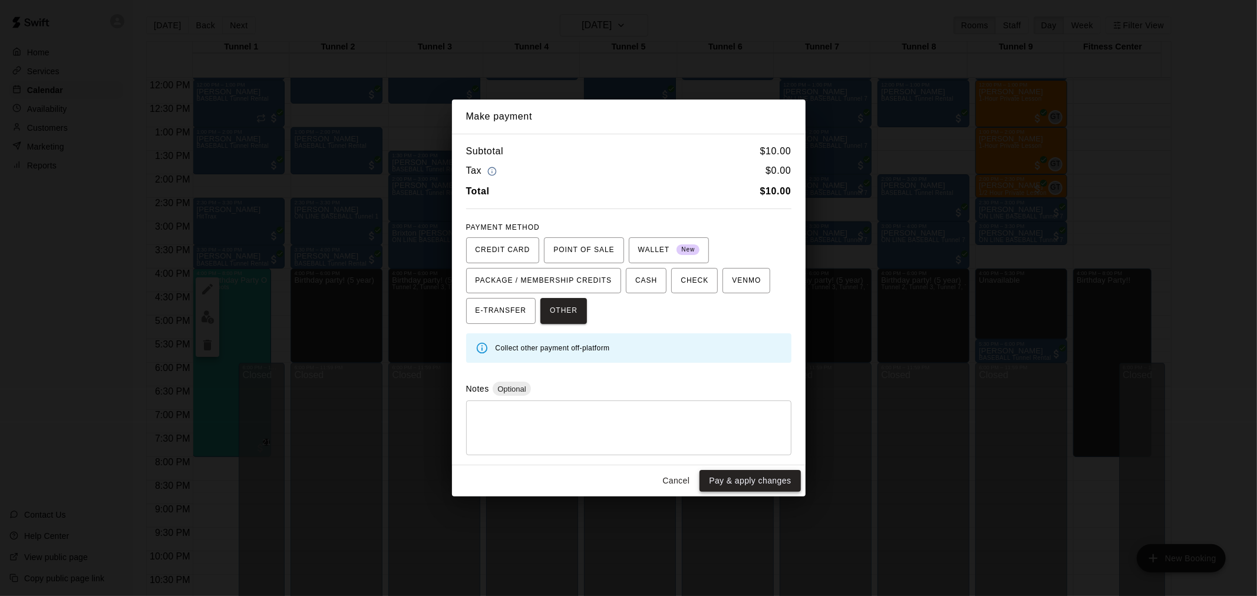
click at [735, 480] on button "Pay & apply changes" at bounding box center [749, 481] width 101 height 22
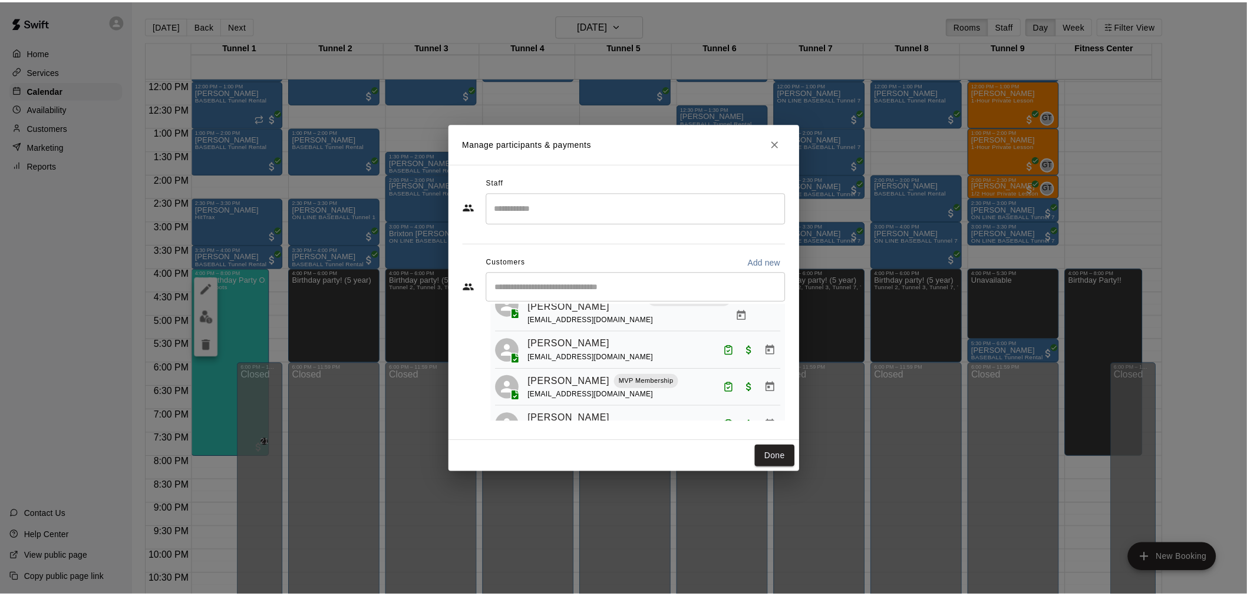
scroll to position [879, 0]
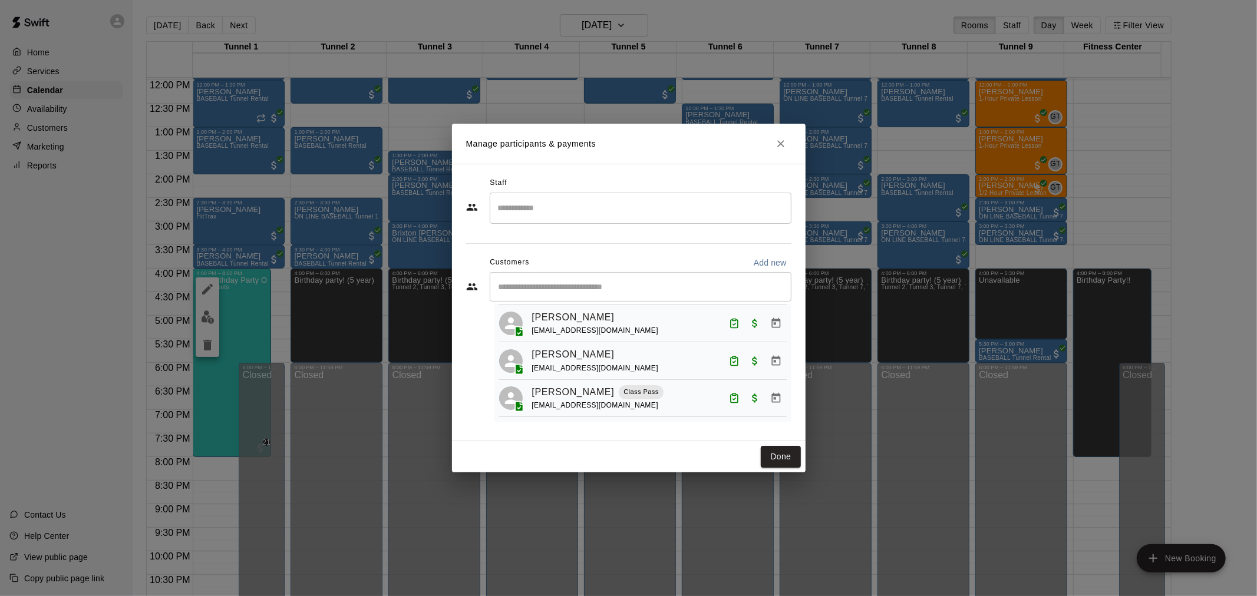
click at [771, 452] on button "Done" at bounding box center [780, 457] width 39 height 22
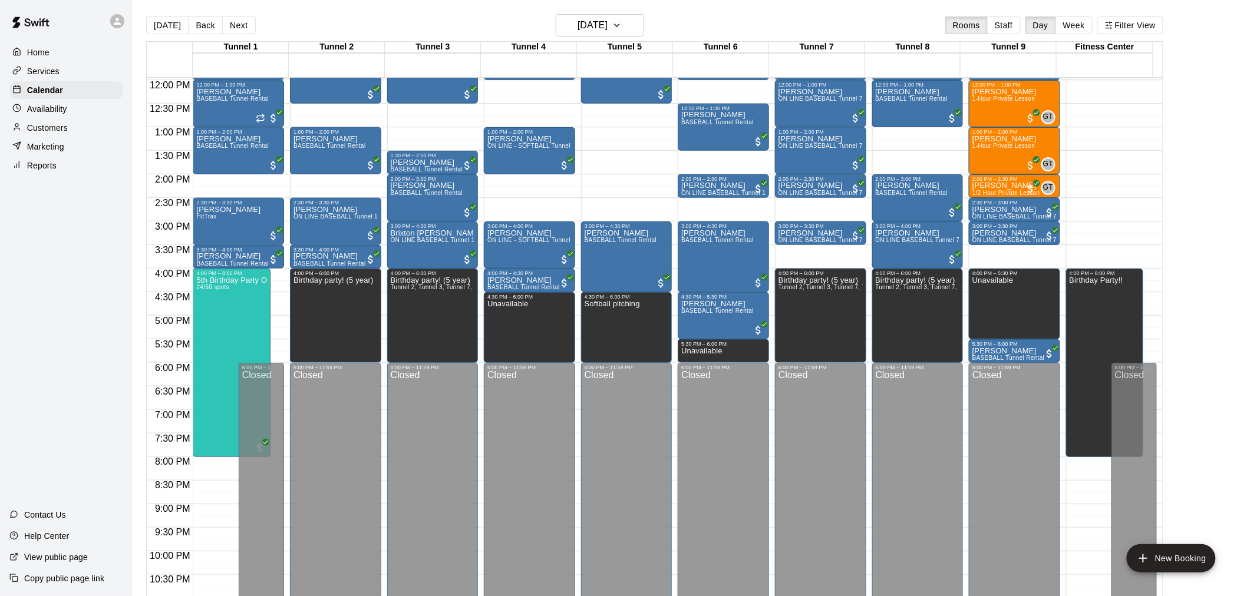
click at [255, 28] on div "[DATE] Back [DATE][DATE] Rooms Staff Day Week Filter View" at bounding box center [654, 27] width 1017 height 27
click at [244, 24] on button "Next" at bounding box center [238, 25] width 33 height 18
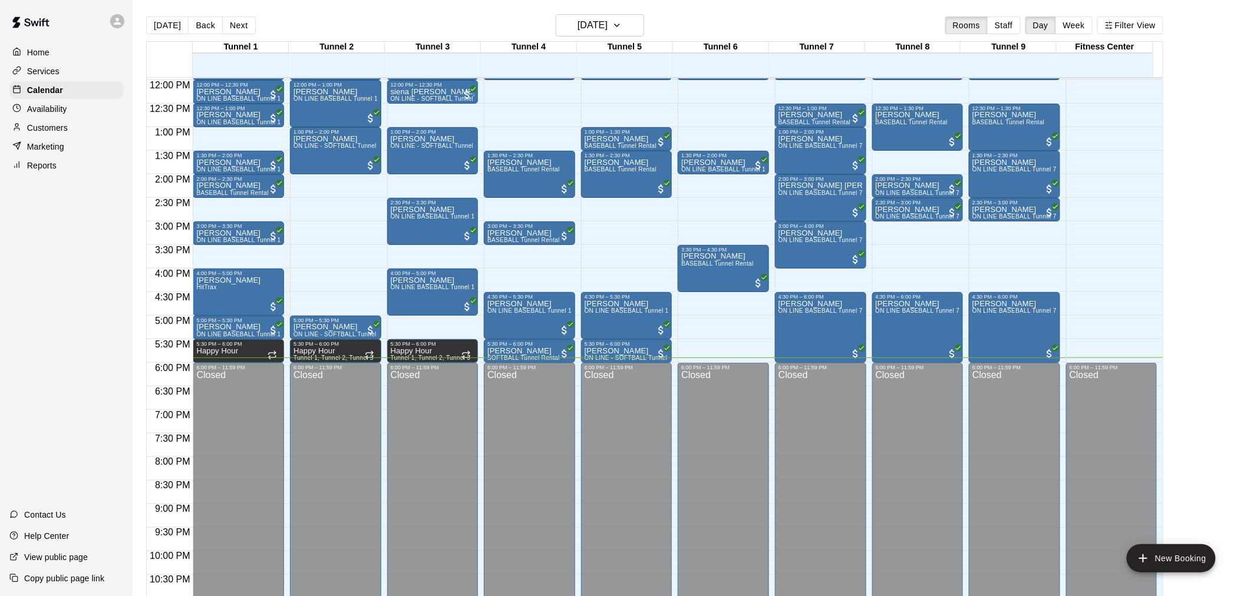
click at [71, 174] on div "Reports" at bounding box center [66, 166] width 114 height 18
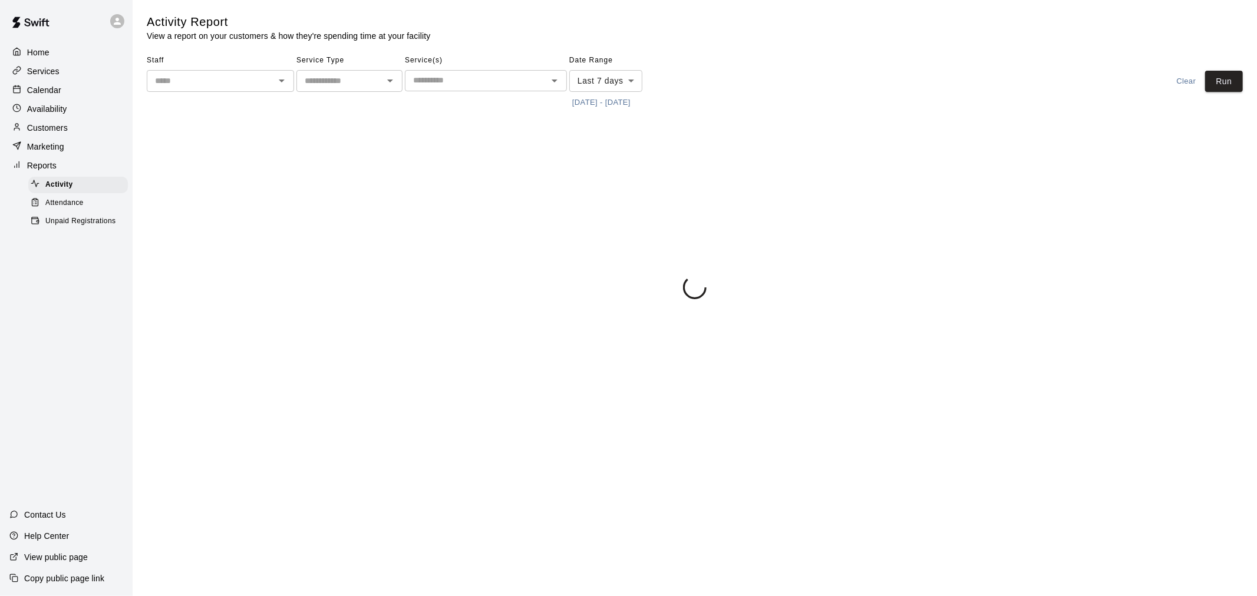
click at [92, 226] on div "Unpaid Registrations" at bounding box center [78, 221] width 100 height 16
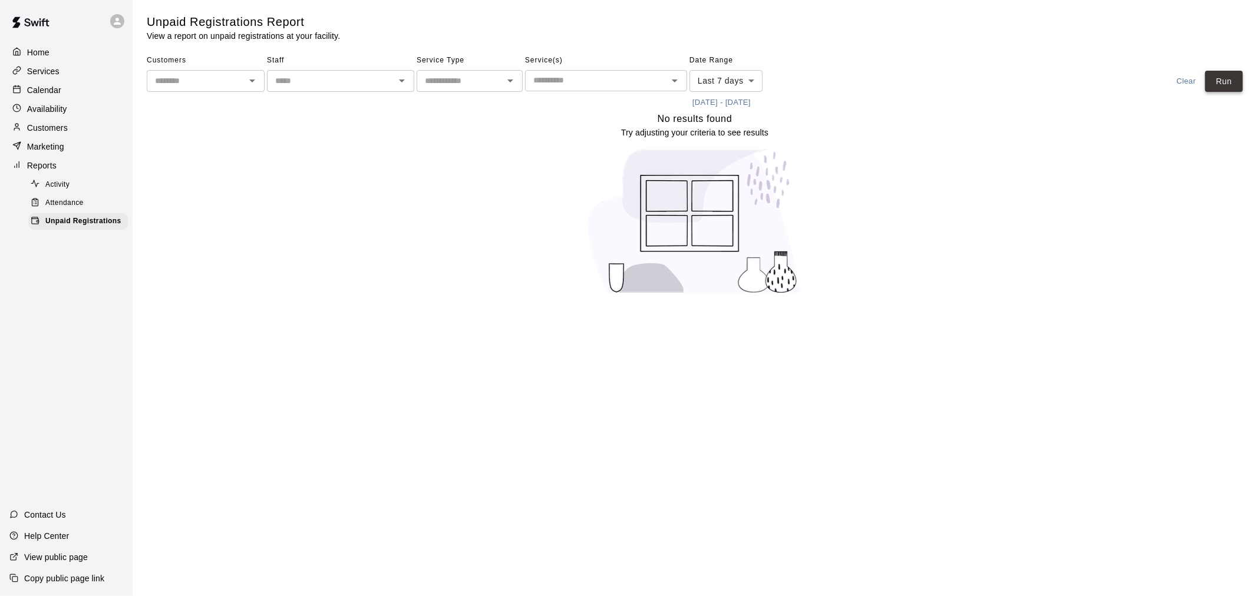
click at [1226, 78] on button "Run" at bounding box center [1224, 82] width 38 height 22
click at [77, 90] on div "Calendar" at bounding box center [66, 90] width 114 height 18
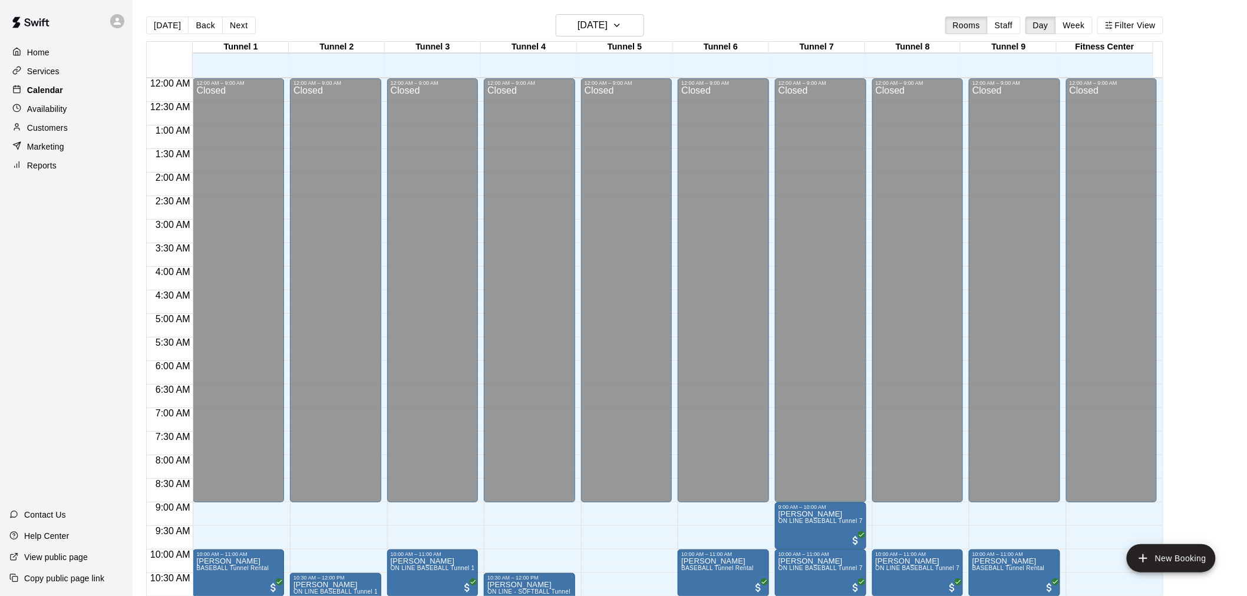
scroll to position [564, 0]
